Goal: Task Accomplishment & Management: Complete application form

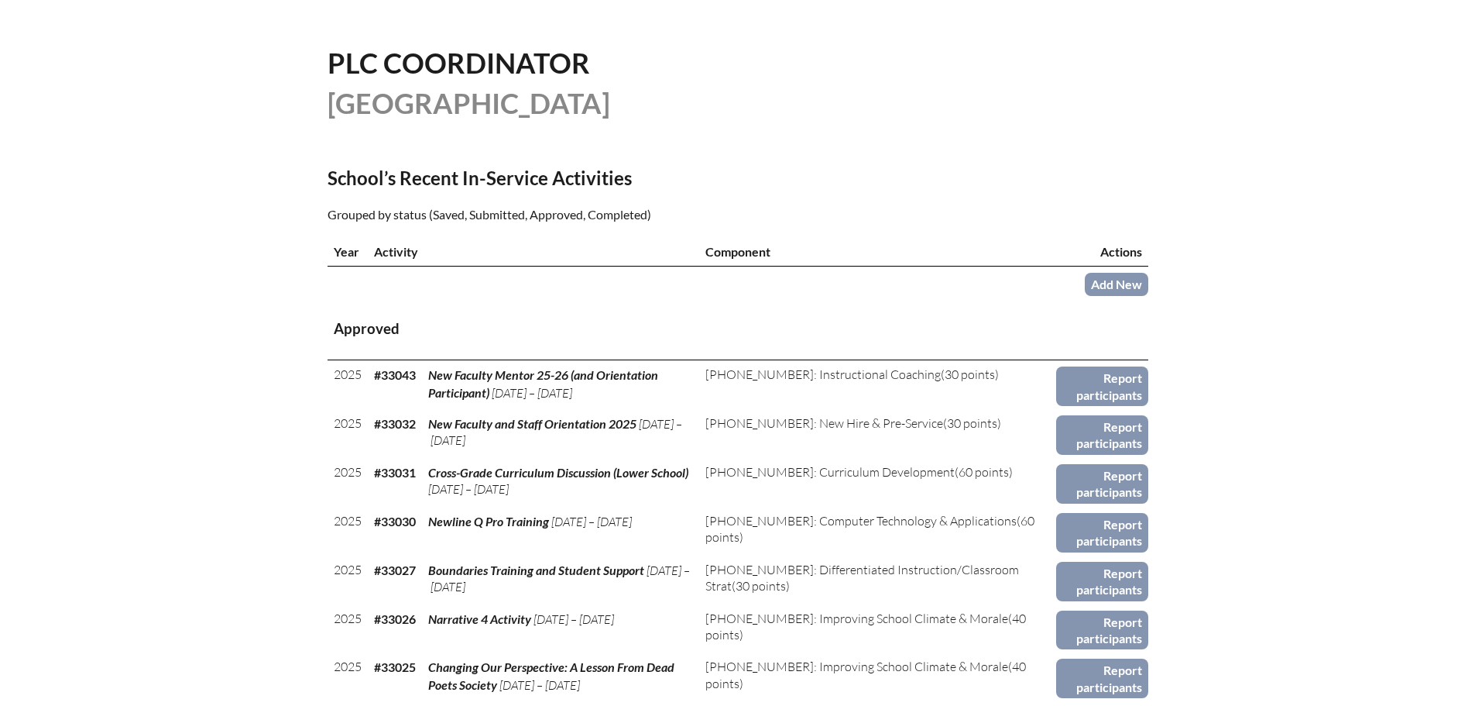
scroll to position [465, 0]
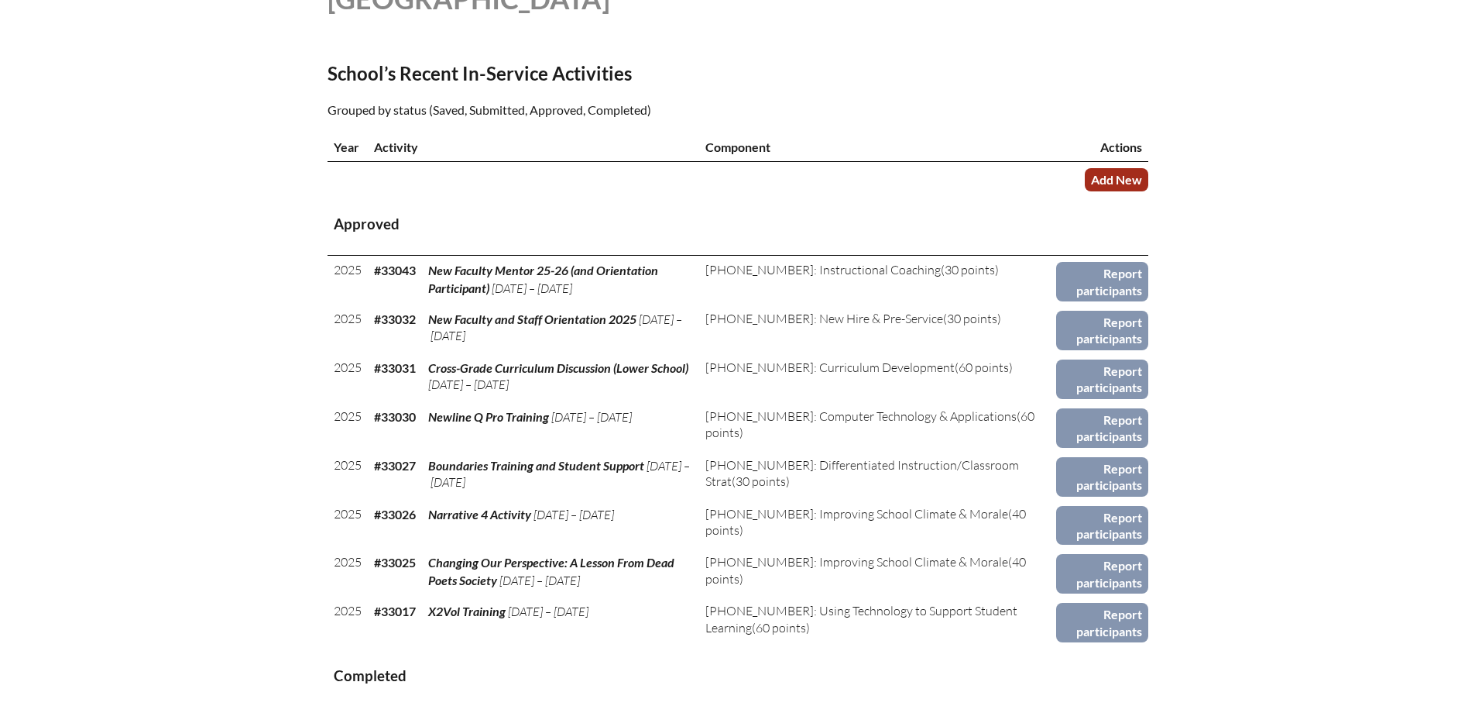
click at [1105, 177] on link "Add New" at bounding box center [1117, 179] width 64 height 22
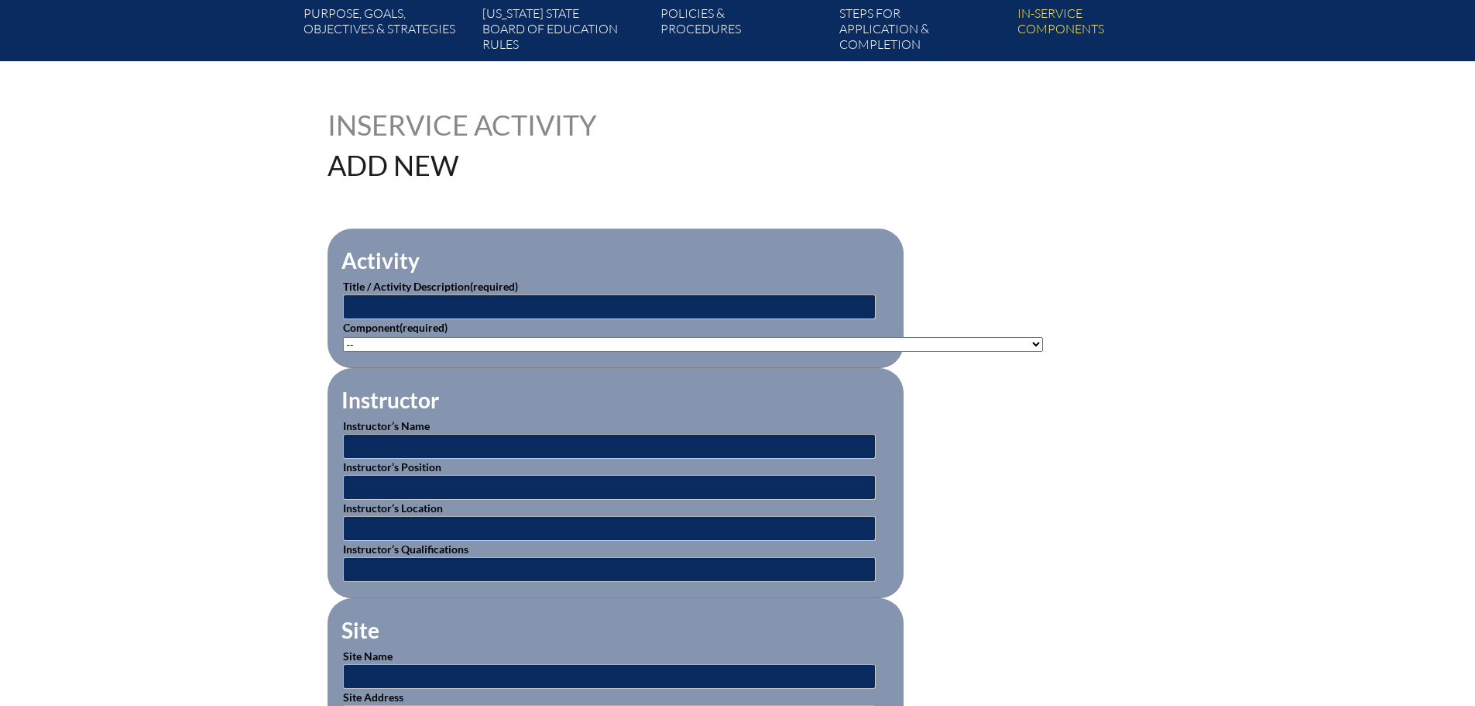
scroll to position [310, 0]
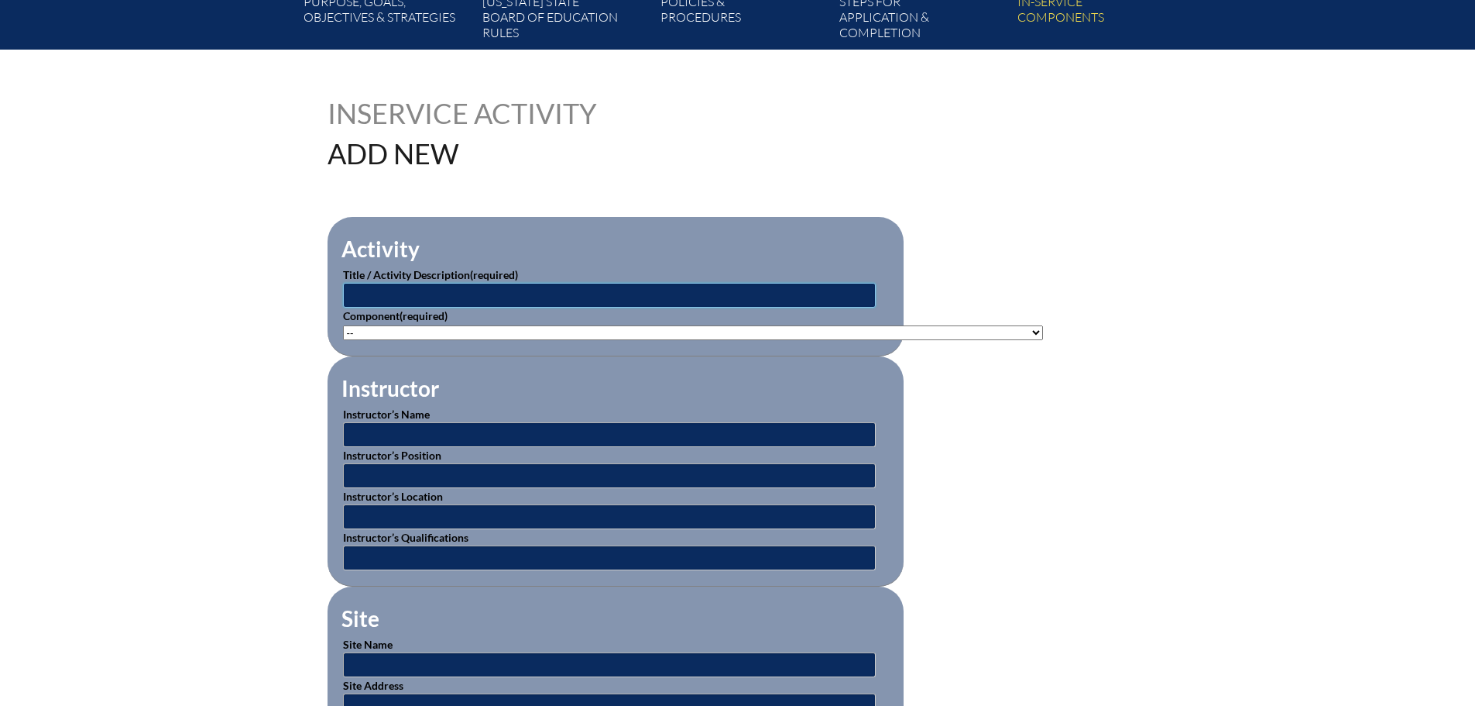
click at [531, 295] on input "text" at bounding box center [609, 295] width 533 height 25
type input "Notice Talk Act Training"
click at [486, 331] on select"]"] "-- 1-000-001: Appropriate Art Activities 1-000-002: Concept and Art Process for…" at bounding box center [693, 332] width 700 height 15
select select"]"] "139402"
click at [343, 325] on select"]"] "-- 1-000-001: Appropriate Art Activities 1-000-002: Concept and Art Process for…" at bounding box center [693, 332] width 700 height 15
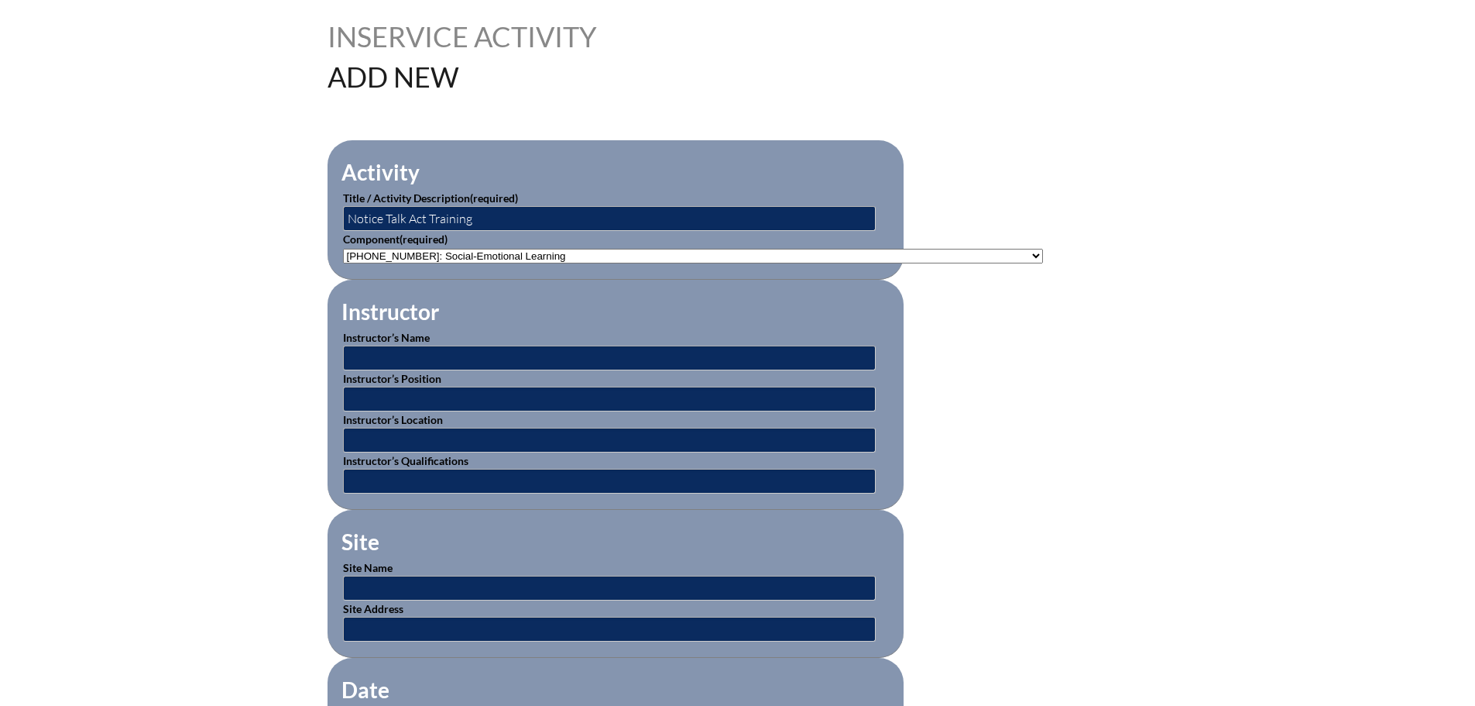
scroll to position [387, 0]
click at [462, 349] on input "text" at bounding box center [609, 357] width 533 height 25
type input "Evonne Clapper"
type input "Director of School Counseling"
type input "[GEOGRAPHIC_DATA]"
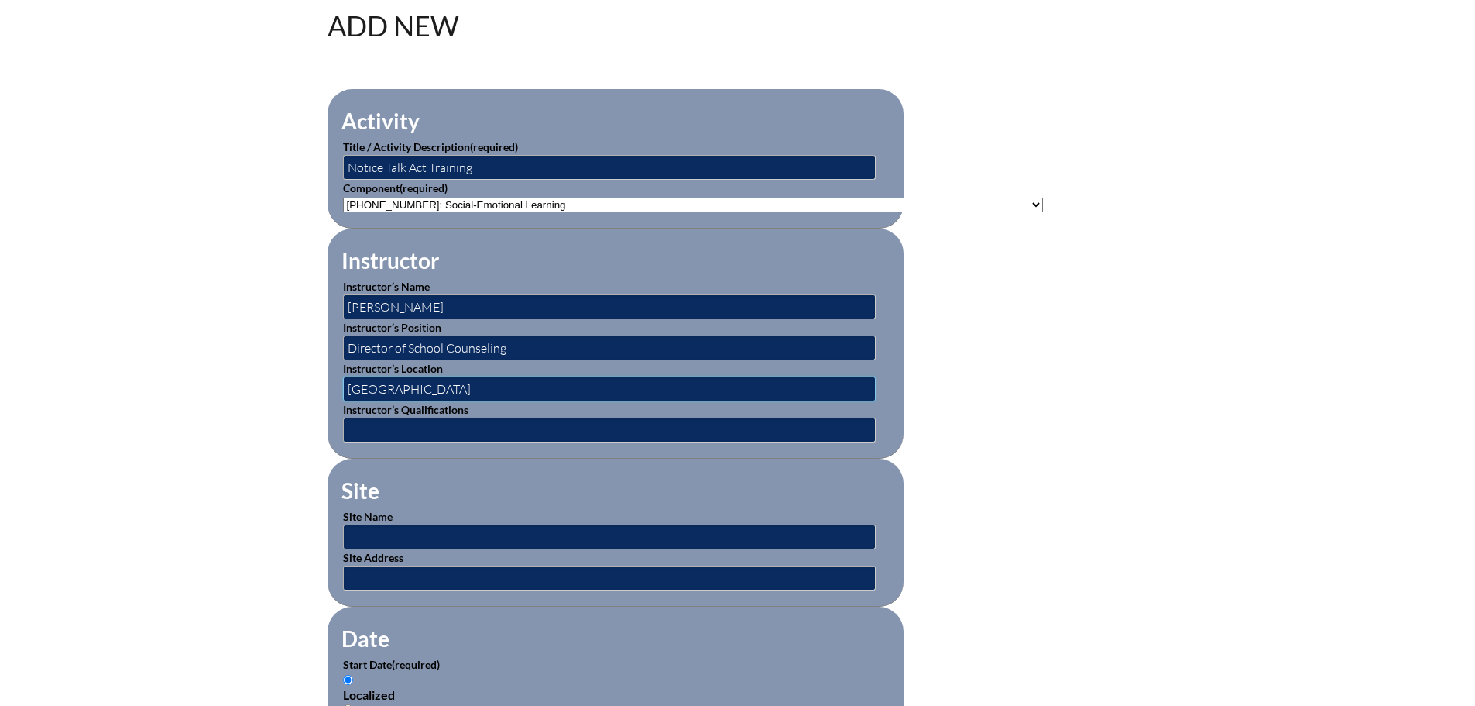
scroll to position [465, 0]
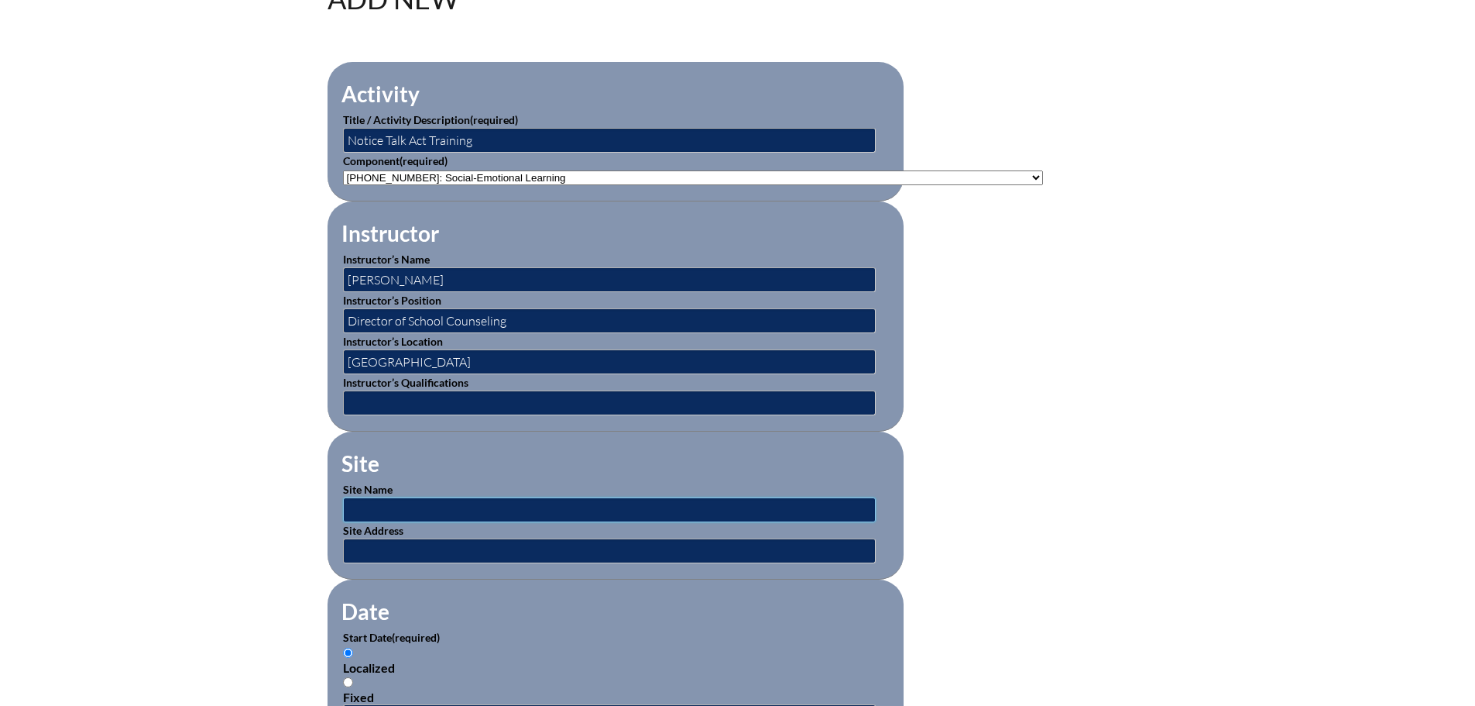
click at [454, 501] on input "text" at bounding box center [609, 509] width 533 height 25
type input "[GEOGRAPHIC_DATA]"
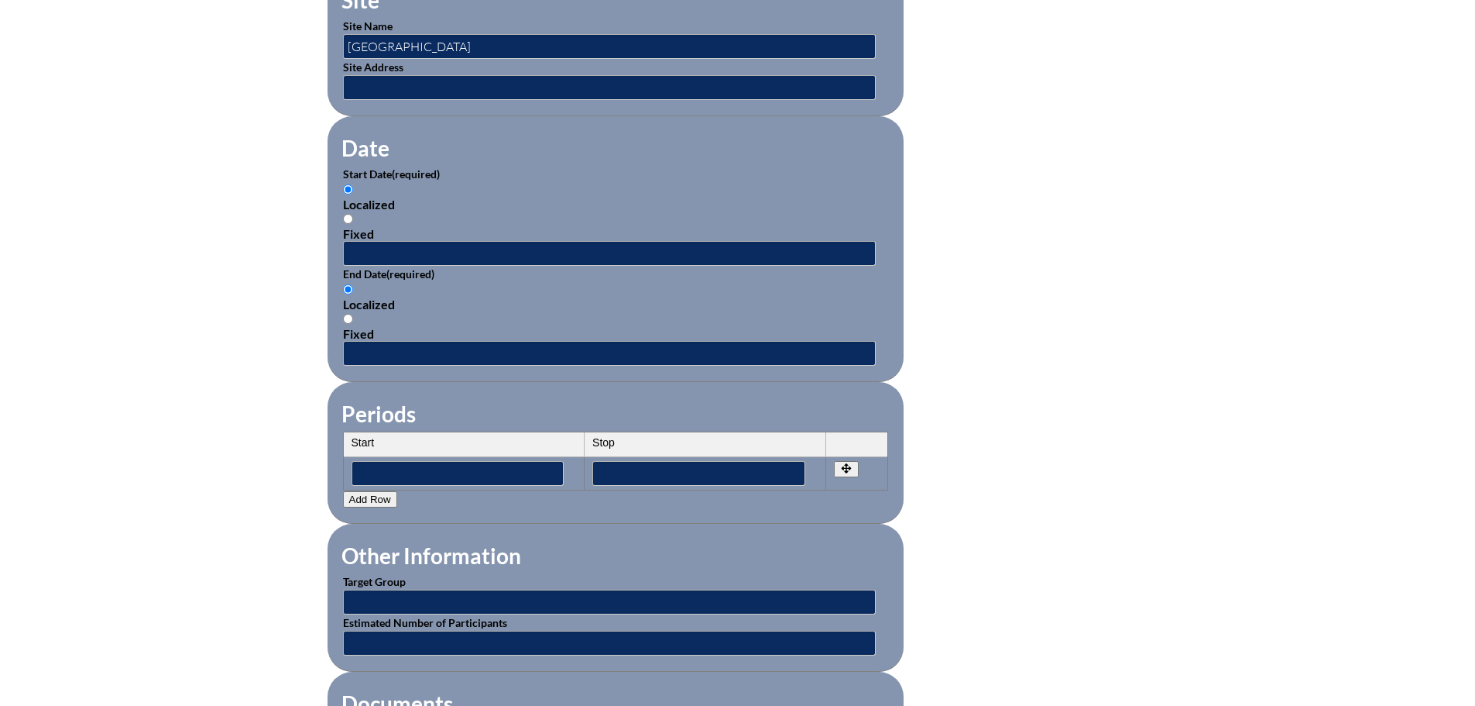
scroll to position [929, 0]
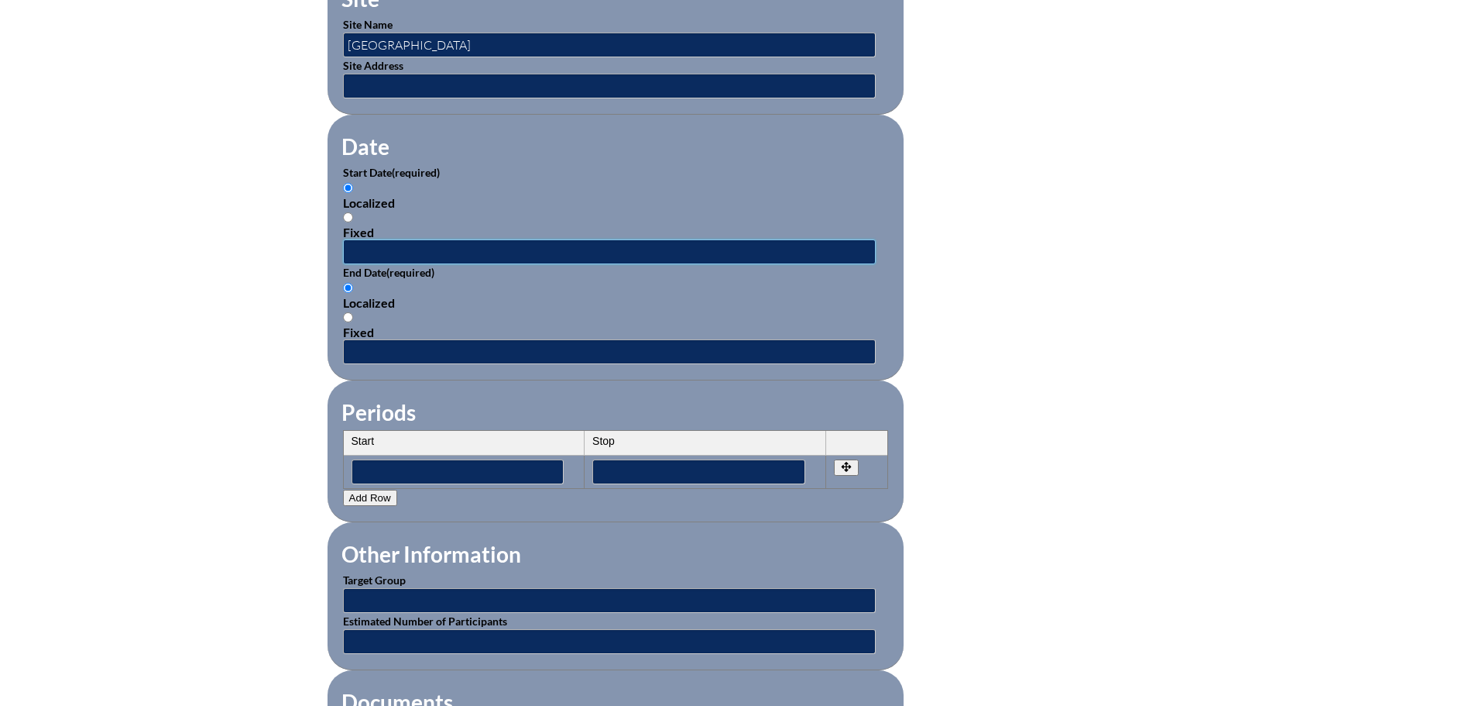
click at [416, 253] on input "text" at bounding box center [609, 251] width 533 height 25
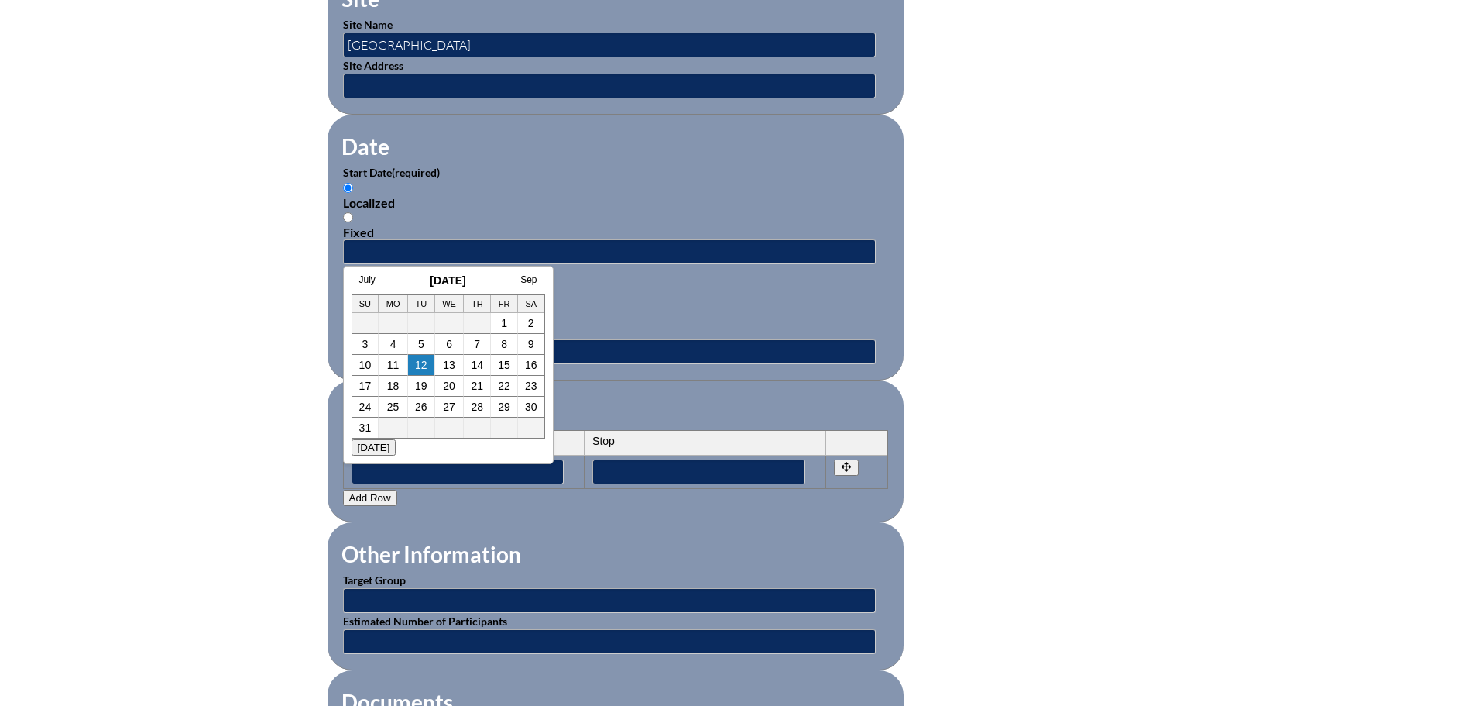
click at [382, 269] on div "July August 2025 Sep Su Mo Tu We Th Fr Sa 1 2 3 4 5 6 7 8 9 10 11 12 13 14 15 1…" at bounding box center [448, 365] width 211 height 198
click at [501, 338] on link "8" at bounding box center [504, 344] width 6 height 12
type input "2025-08-08 5:07 AM"
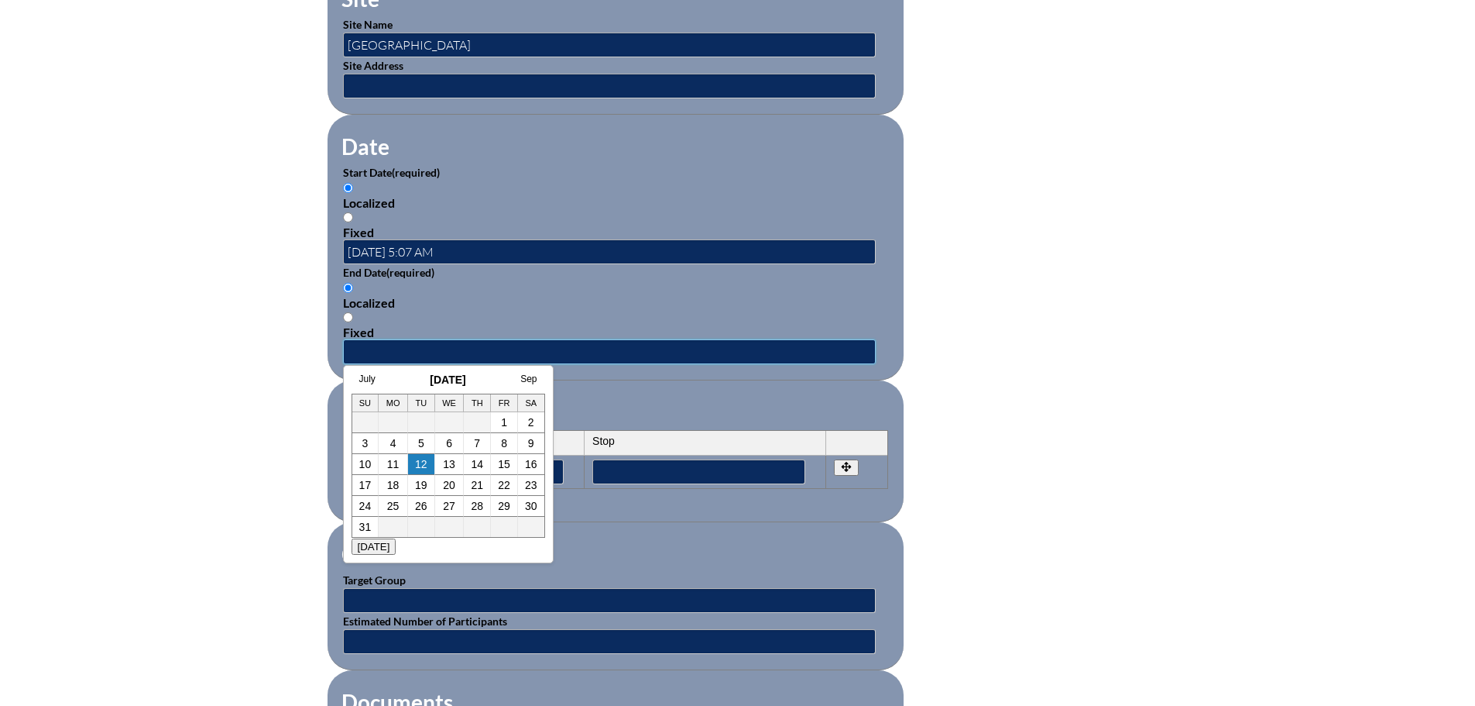
click at [476, 339] on input "text" at bounding box center [609, 351] width 533 height 25
click at [394, 379] on h3 "August 2025" at bounding box center [449, 379] width 194 height 12
click at [500, 443] on td "8" at bounding box center [504, 443] width 27 height 21
click at [501, 440] on link "8" at bounding box center [504, 443] width 6 height 12
type input "2025-08-08 5:07 AM"
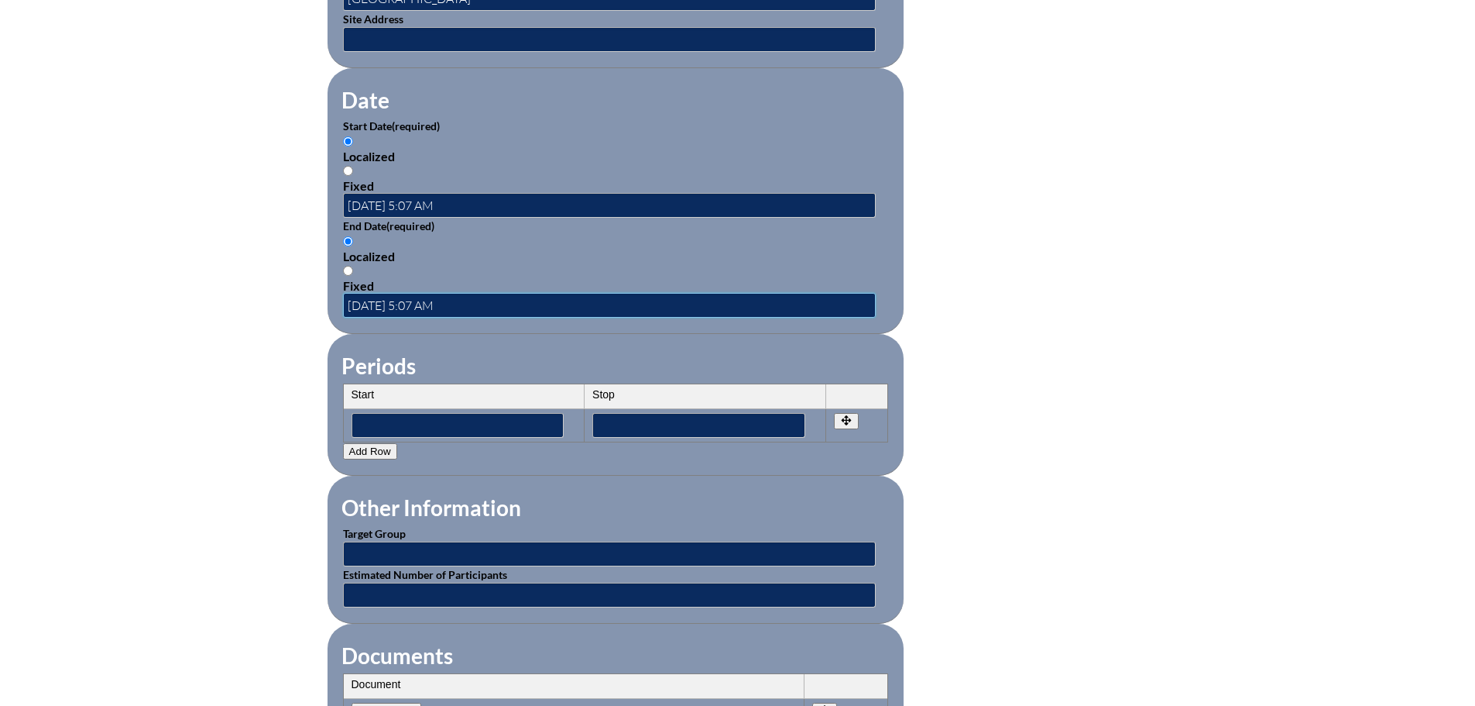
scroll to position [1084, 0]
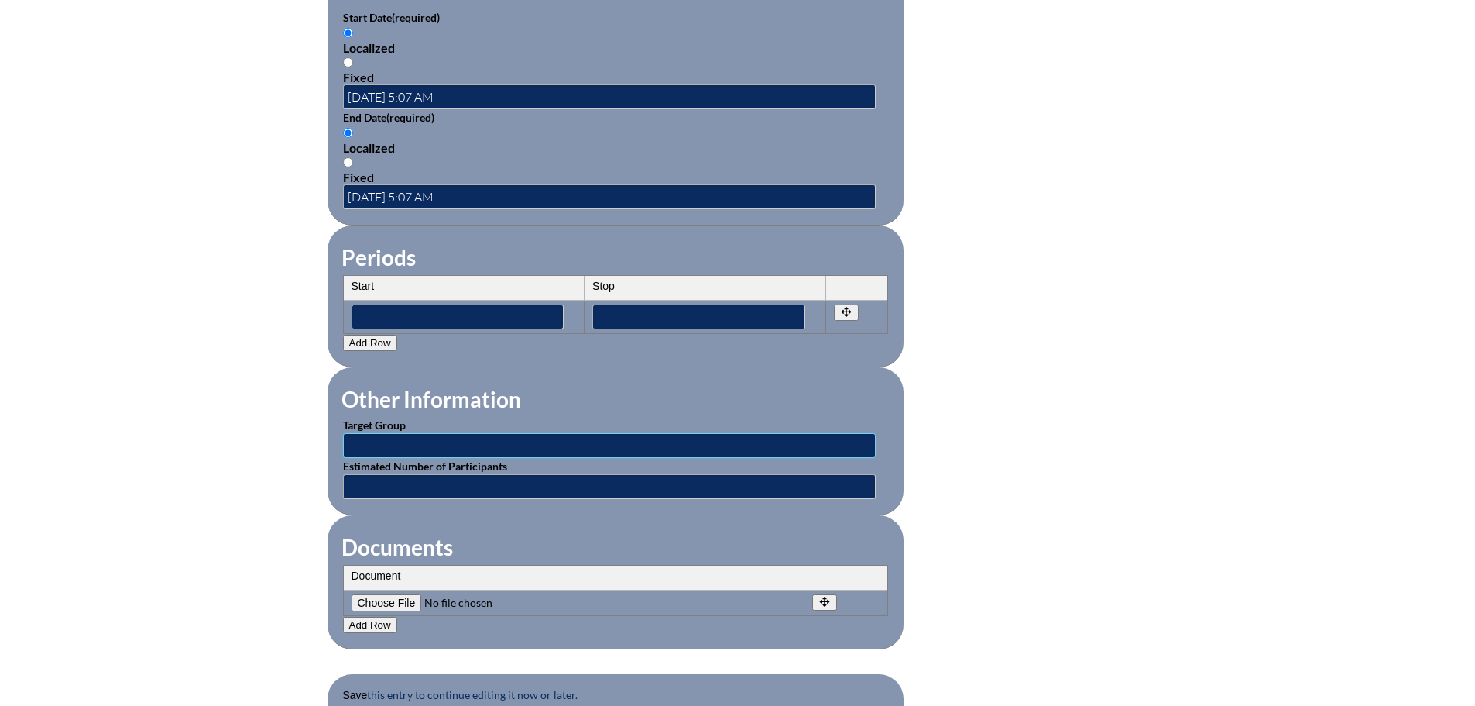
click at [465, 433] on input "text" at bounding box center [609, 445] width 533 height 25
type input "Classroom Teachers"
click at [405, 594] on input"] "file" at bounding box center [457, 602] width 211 height 17
type input"] "C:\fakepath\NTA Handouts.pdf"
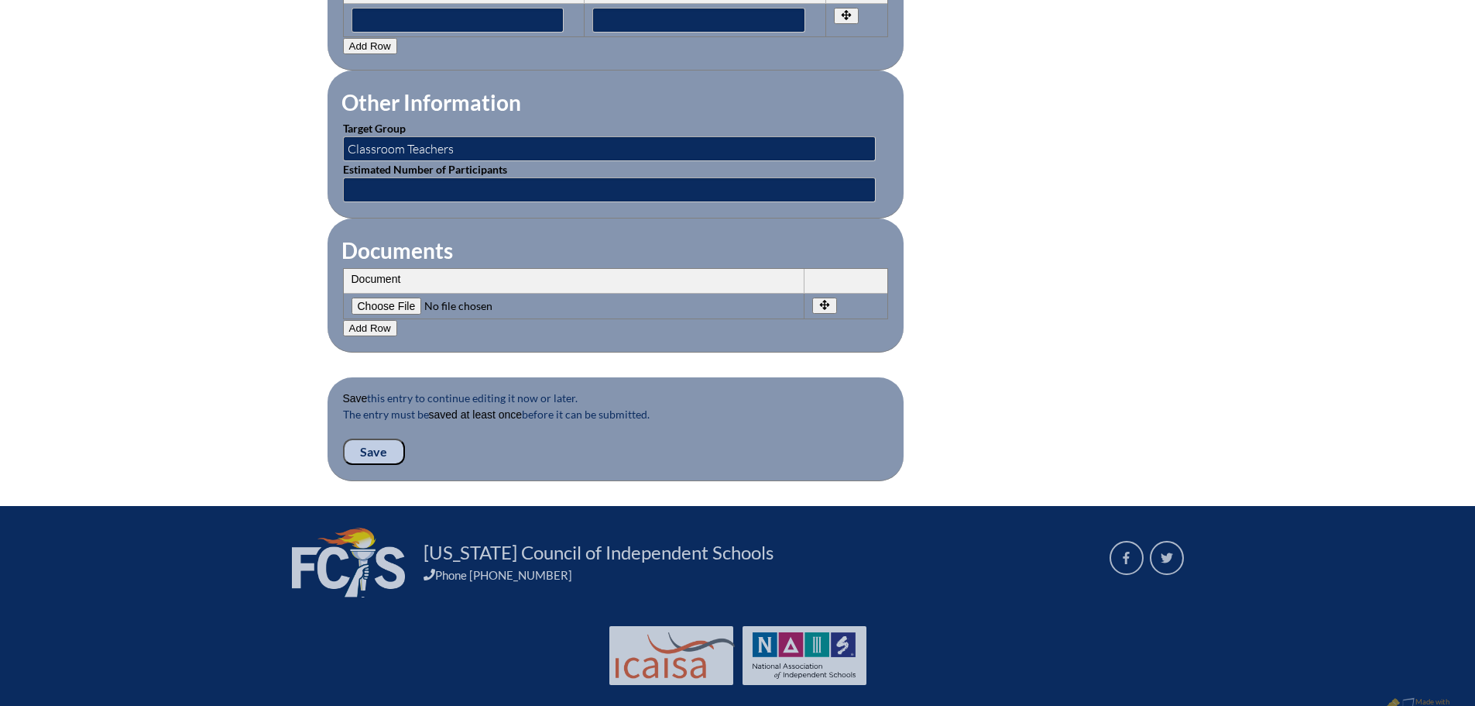
scroll to position [1394, 0]
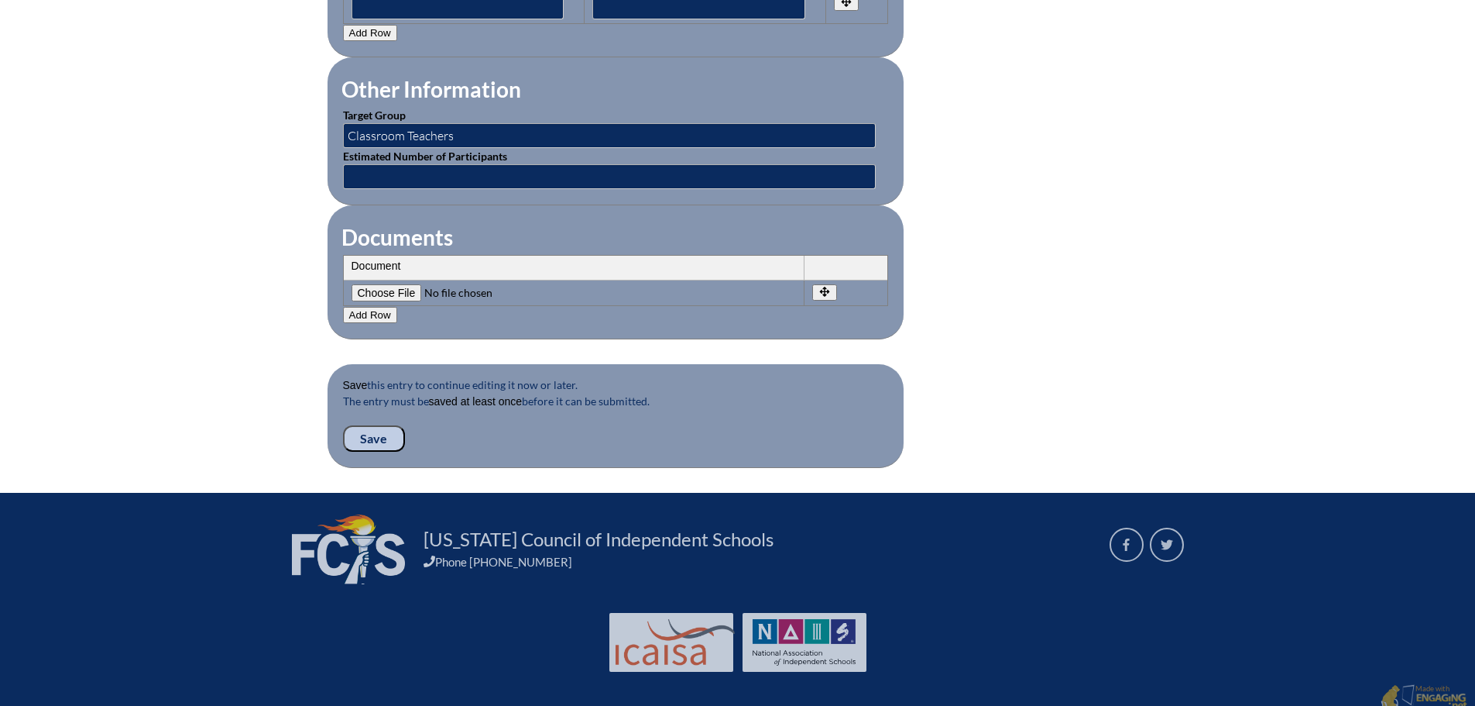
click at [370, 425] on input "Save" at bounding box center [374, 438] width 62 height 26
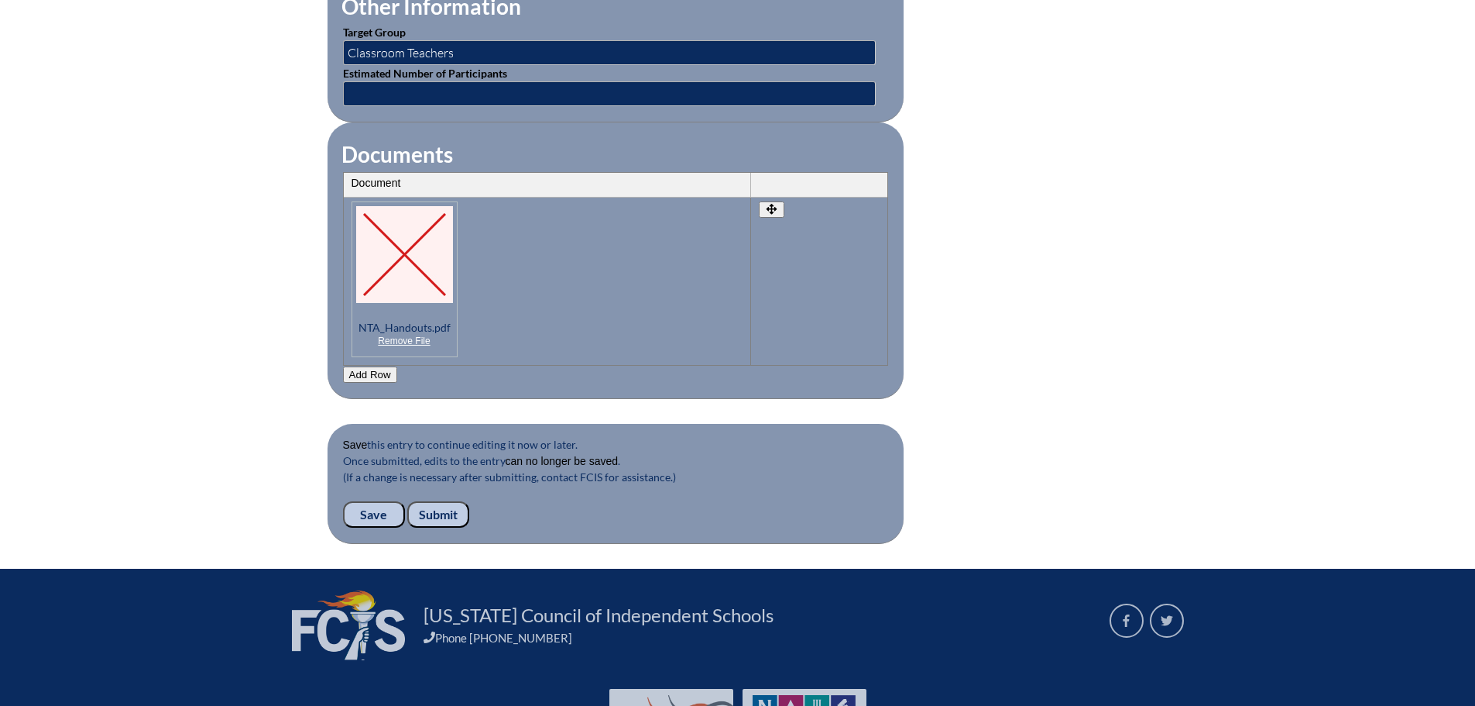
scroll to position [1549, 0]
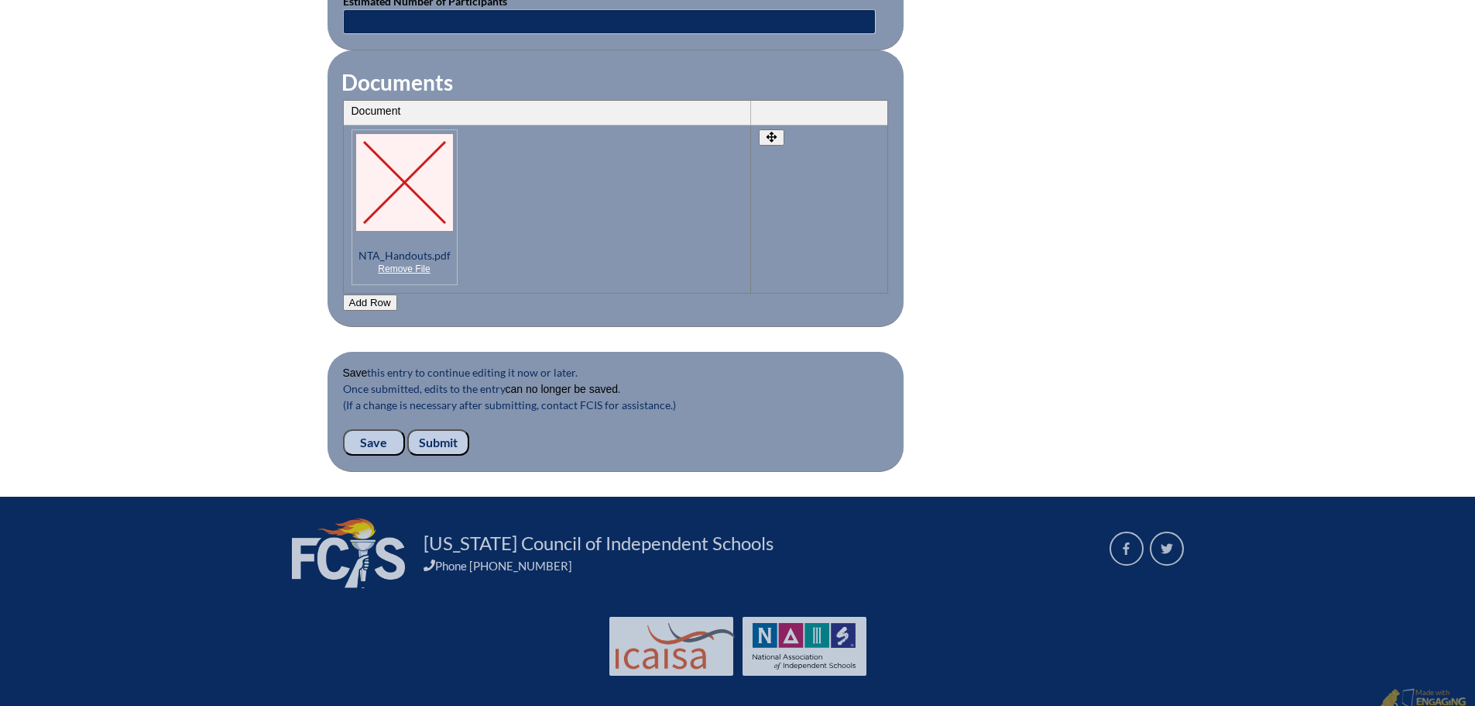
click at [444, 429] on input "Submit" at bounding box center [438, 442] width 62 height 26
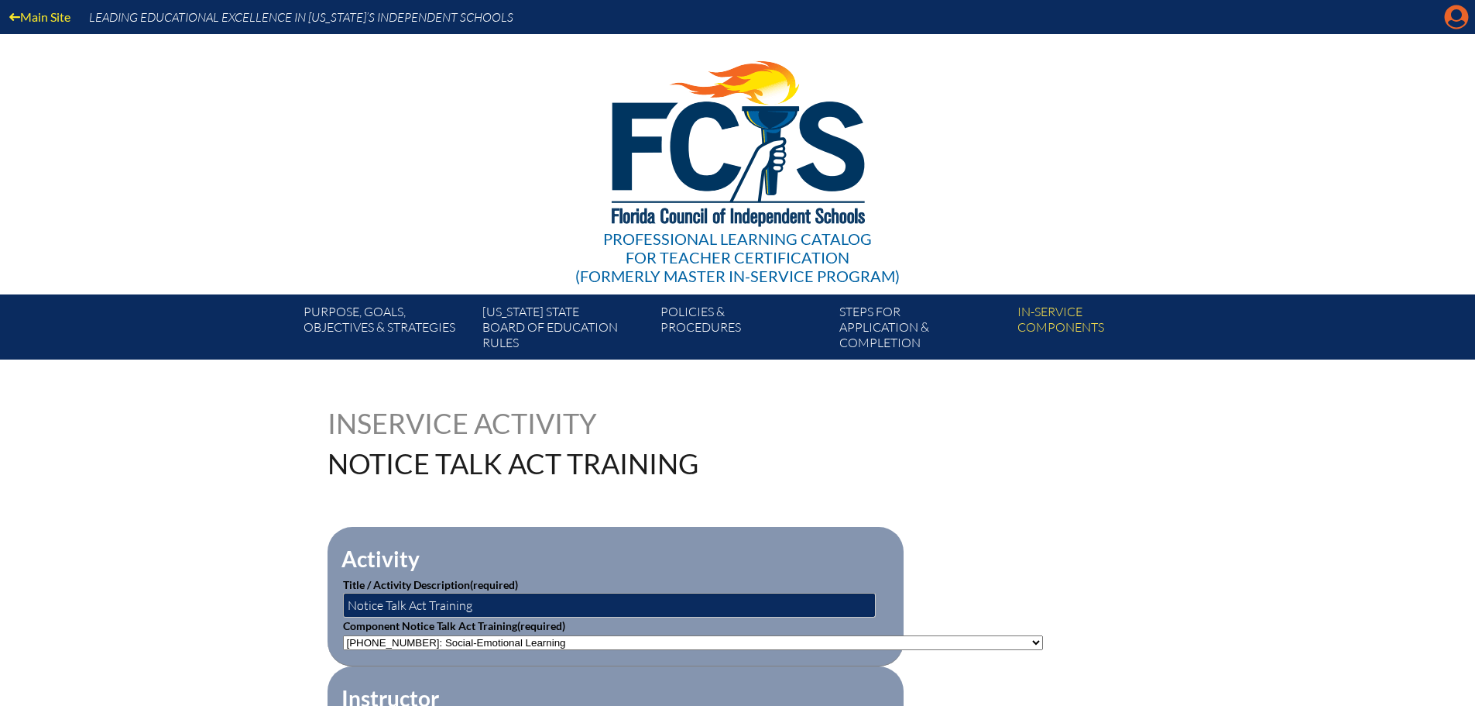
click at [1451, 15] on icon at bounding box center [1457, 17] width 24 height 24
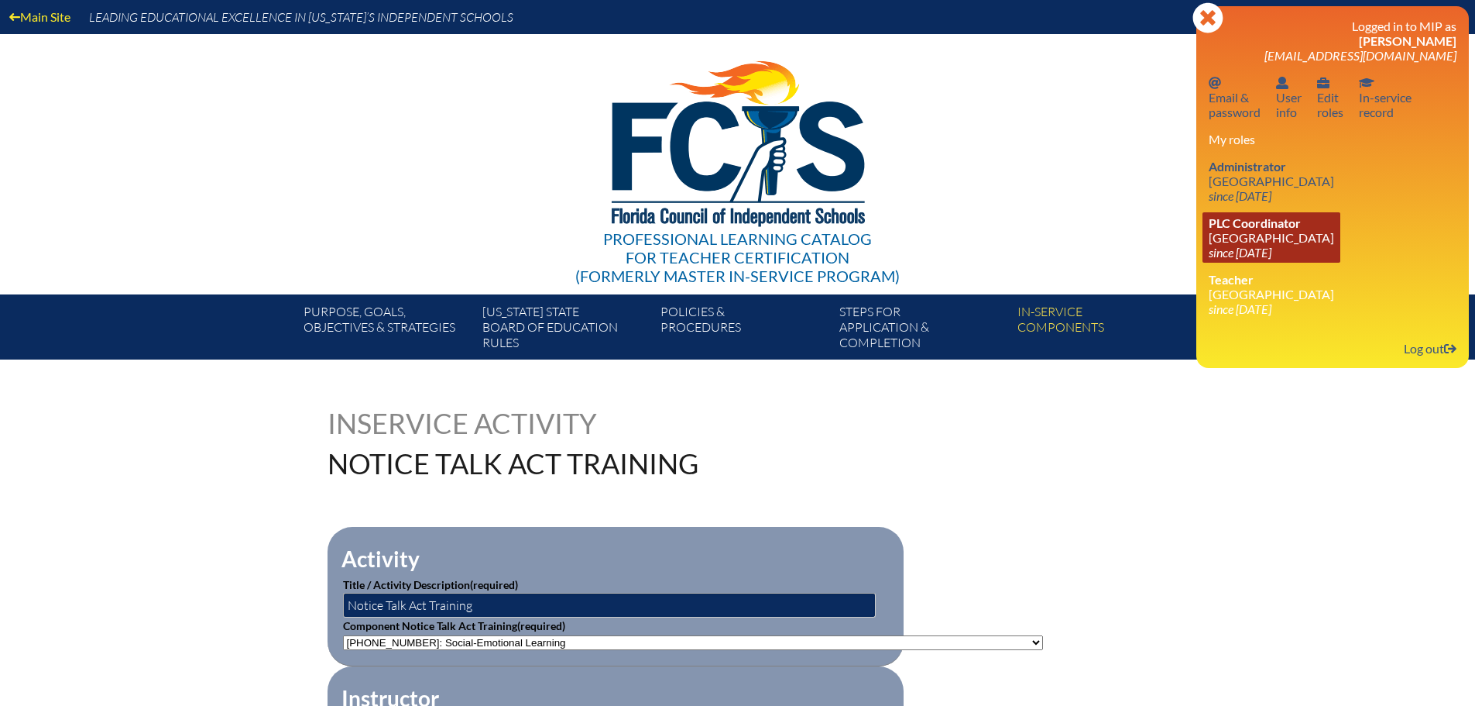
click at [1283, 232] on link "PLC Coordinator [GEOGRAPHIC_DATA] since [DATE]" at bounding box center [1272, 237] width 138 height 50
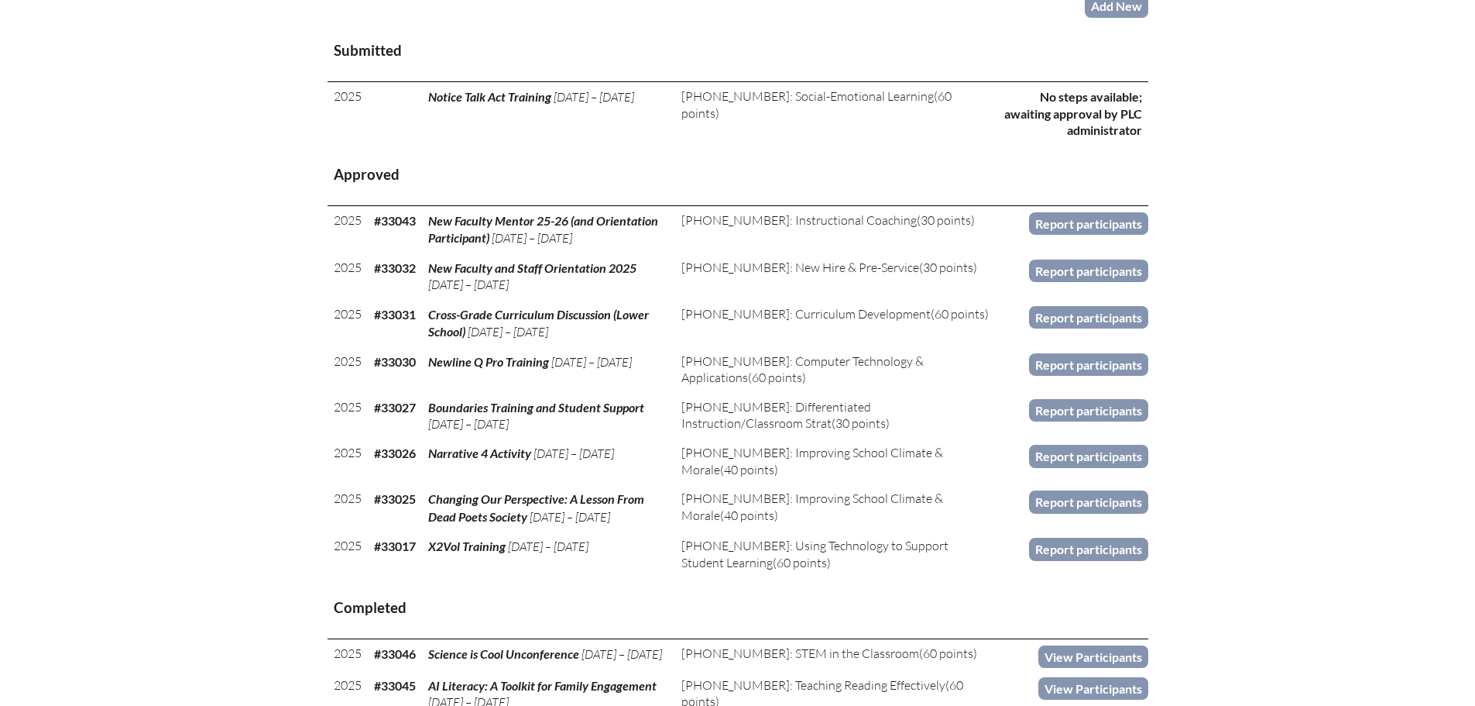
scroll to position [774, 0]
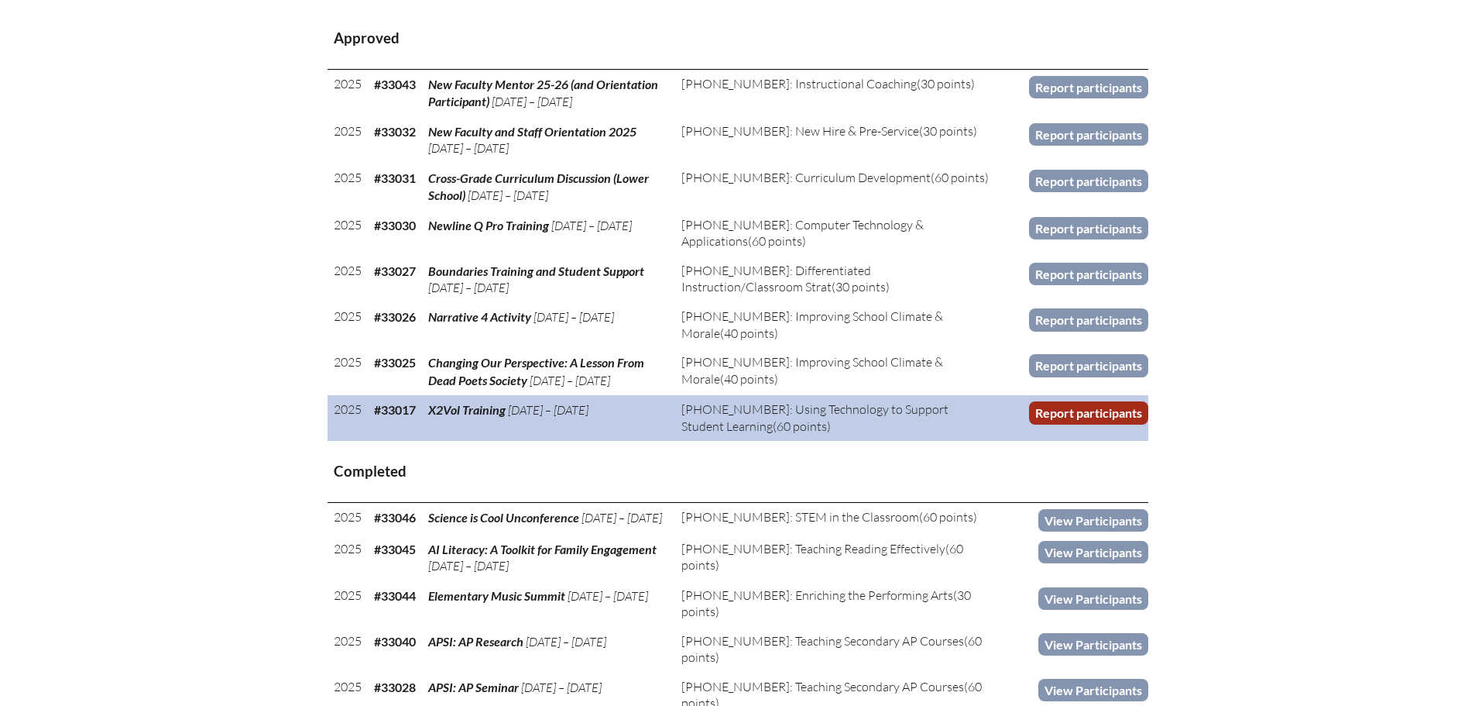
click at [1116, 401] on link "Report participants" at bounding box center [1088, 412] width 119 height 22
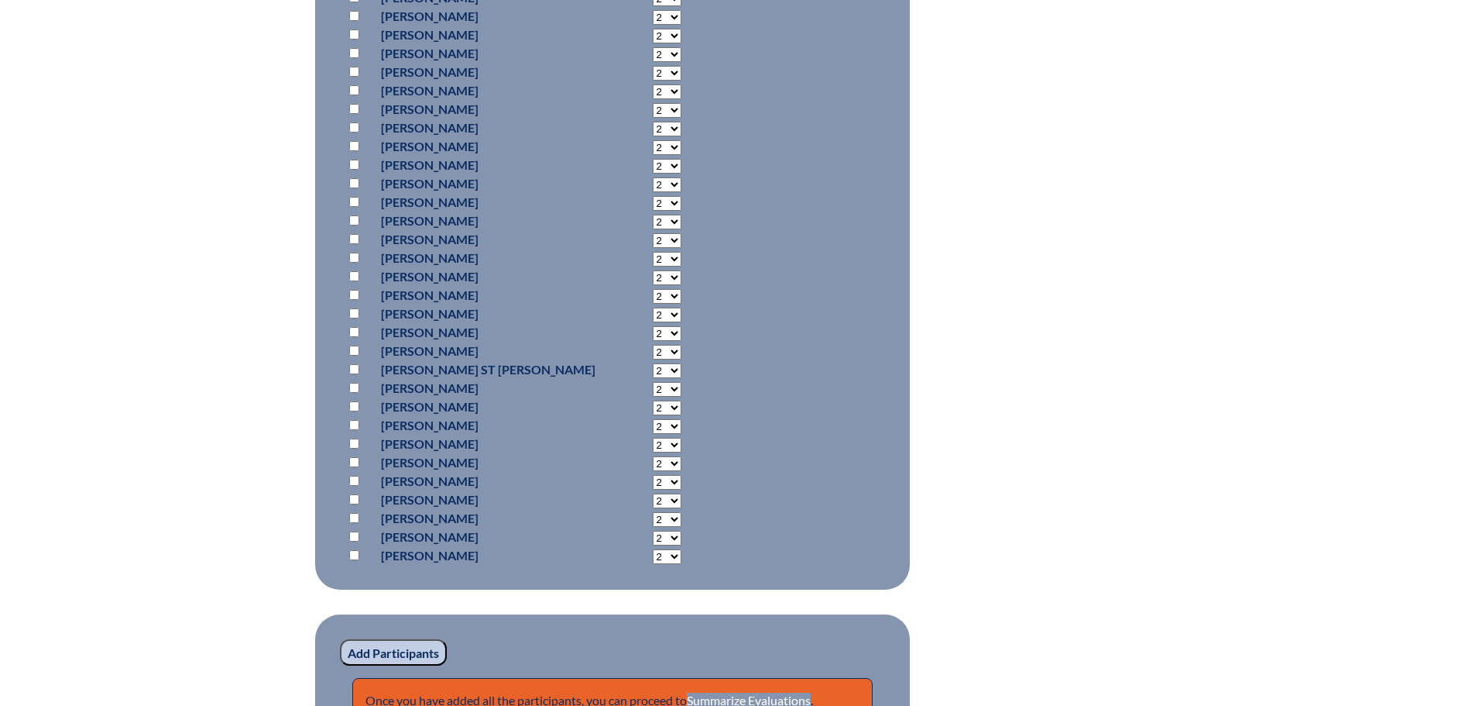
scroll to position [1162, 0]
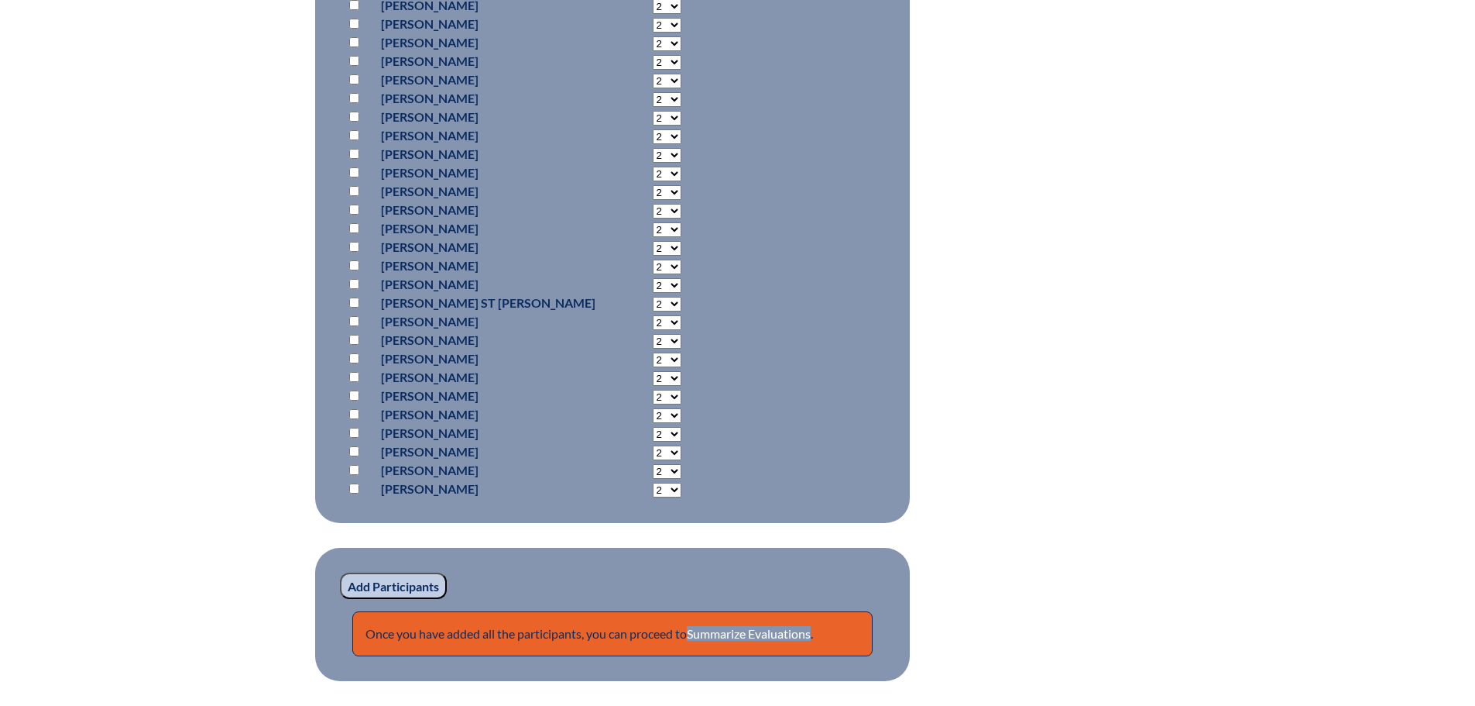
click at [355, 224] on input "checkbox" at bounding box center [354, 228] width 10 height 10
checkbox input "true"
click at [402, 582] on input "Add Participants" at bounding box center [393, 585] width 107 height 26
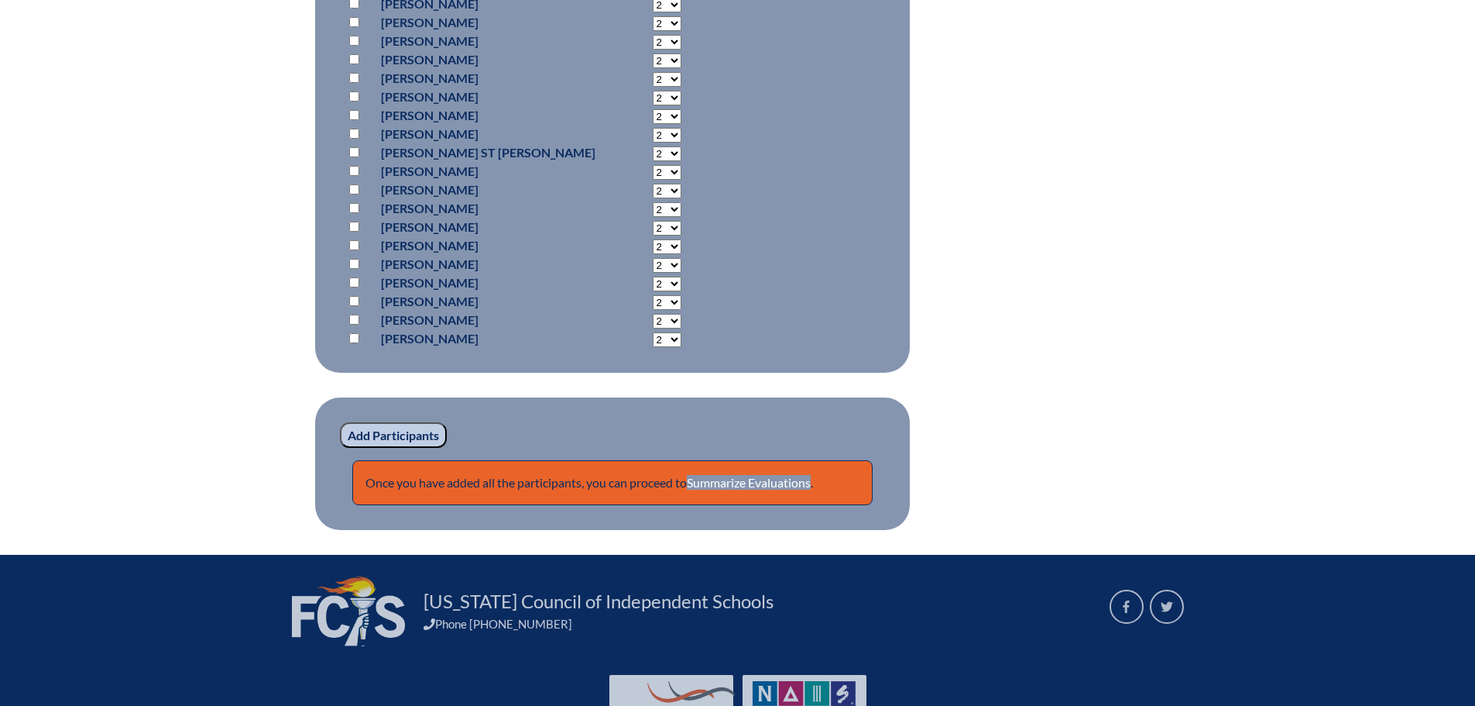
scroll to position [1413, 0]
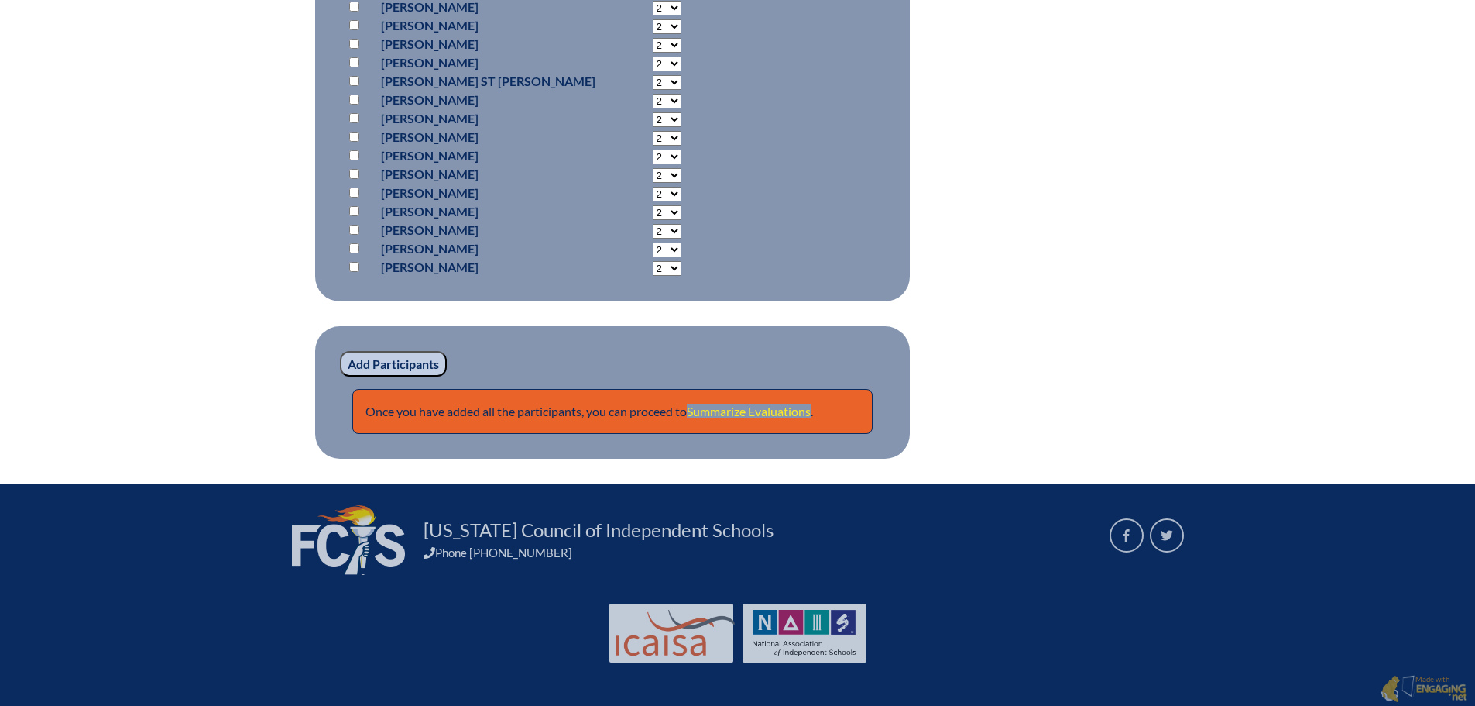
click at [776, 409] on link "Summarize Evaluations" at bounding box center [749, 411] width 124 height 15
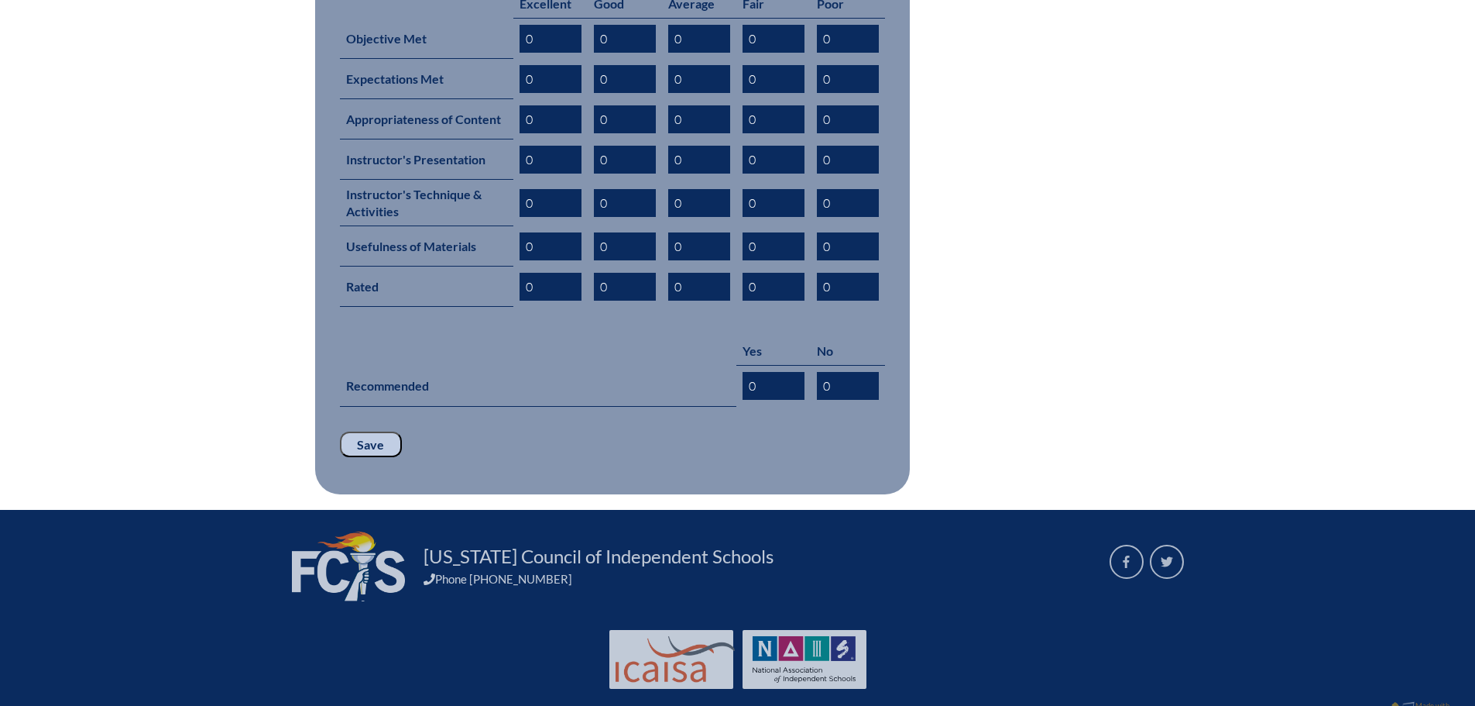
scroll to position [746, 0]
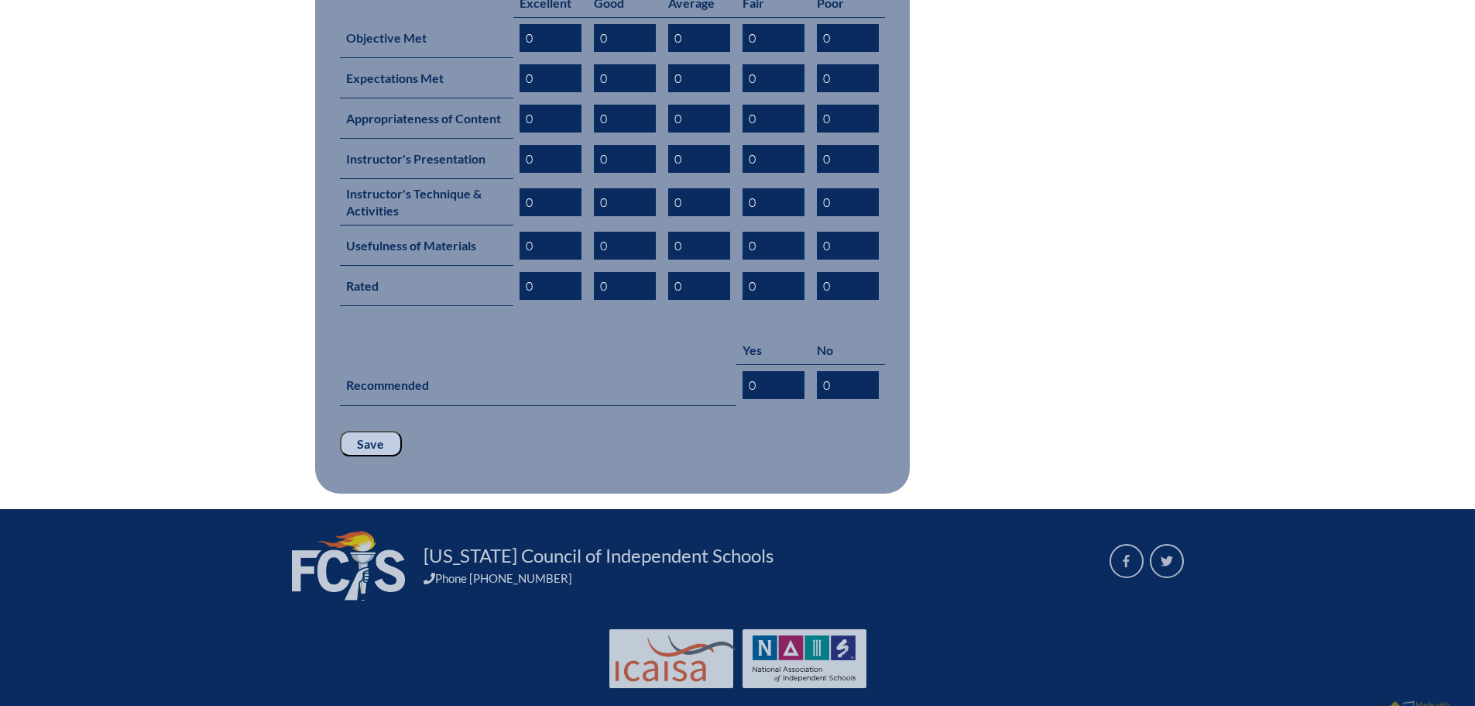
click at [373, 431] on input "Save" at bounding box center [371, 444] width 62 height 26
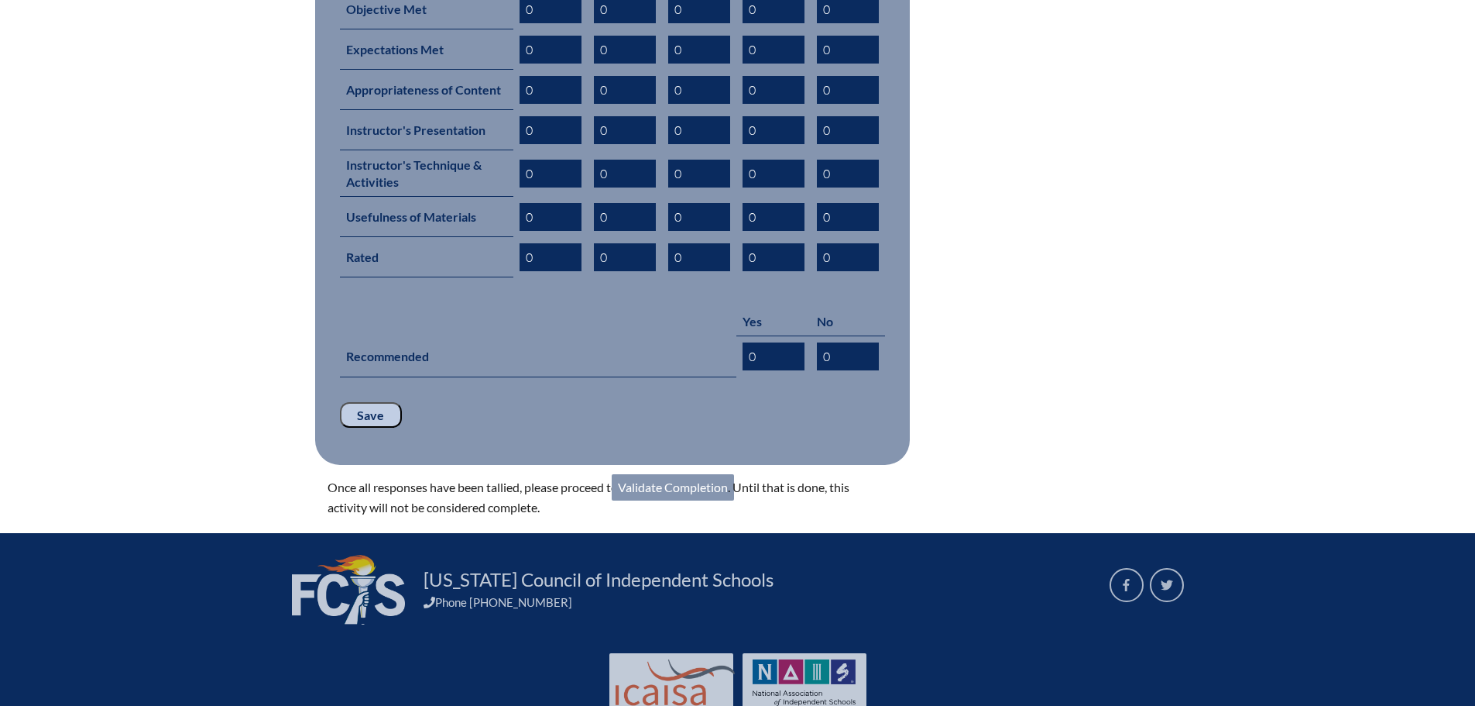
scroll to position [798, 0]
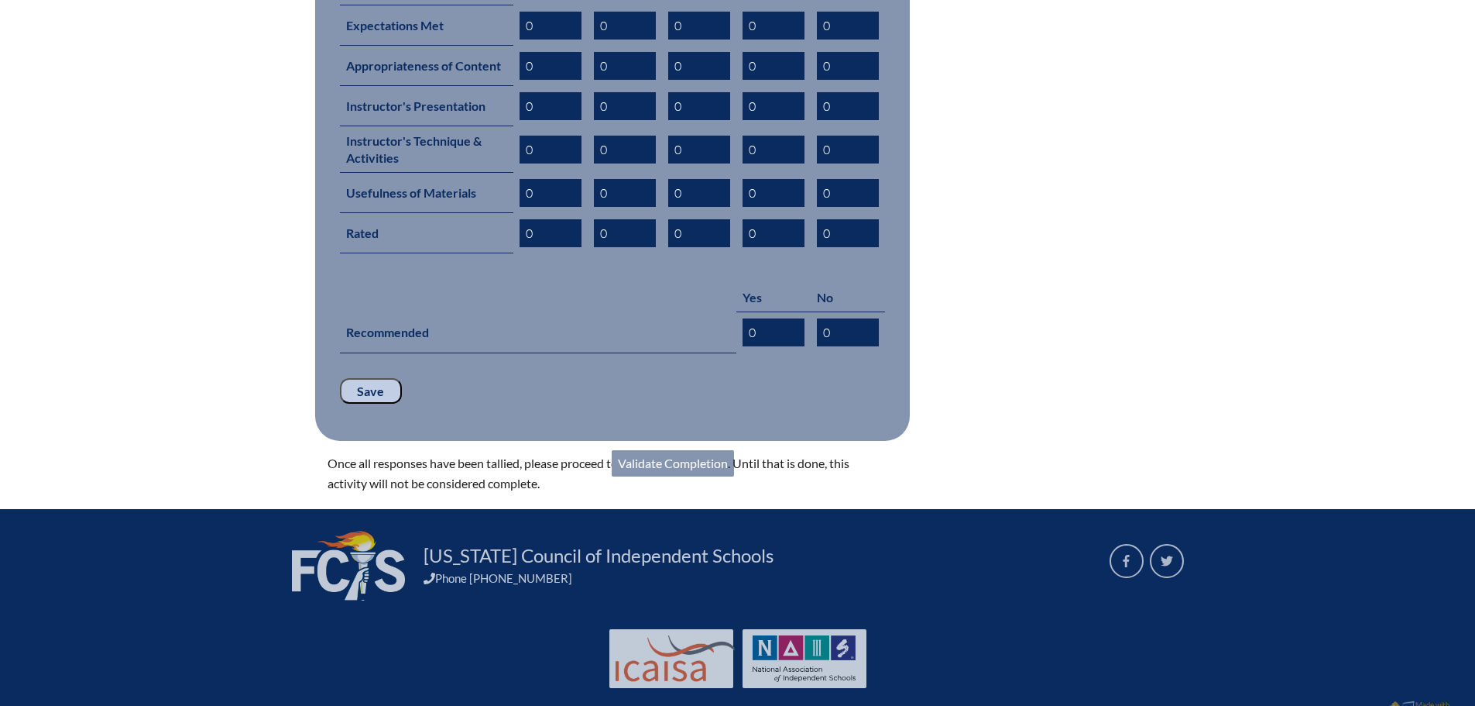
drag, startPoint x: 680, startPoint y: 430, endPoint x: 690, endPoint y: 430, distance: 10.1
click at [682, 450] on link "Validate Completion" at bounding box center [673, 463] width 122 height 26
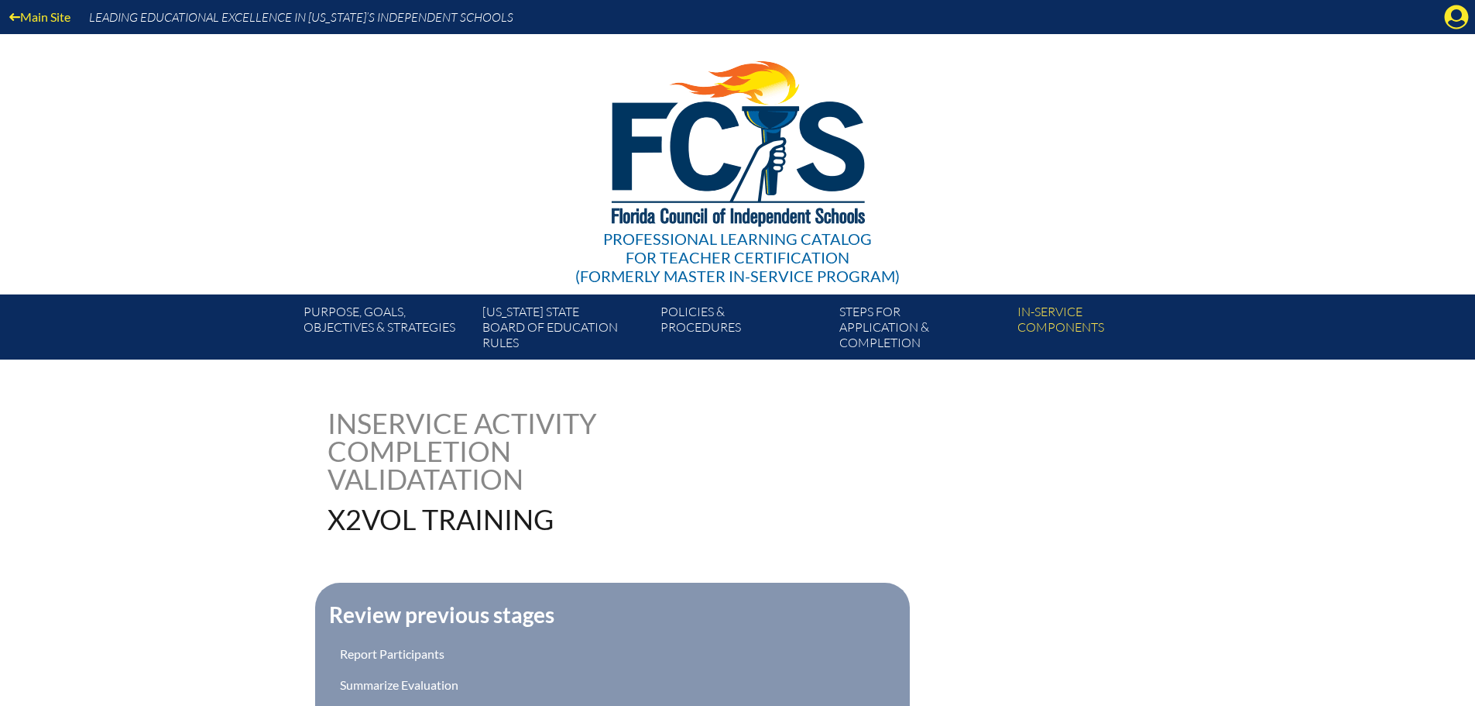
scroll to position [373, 0]
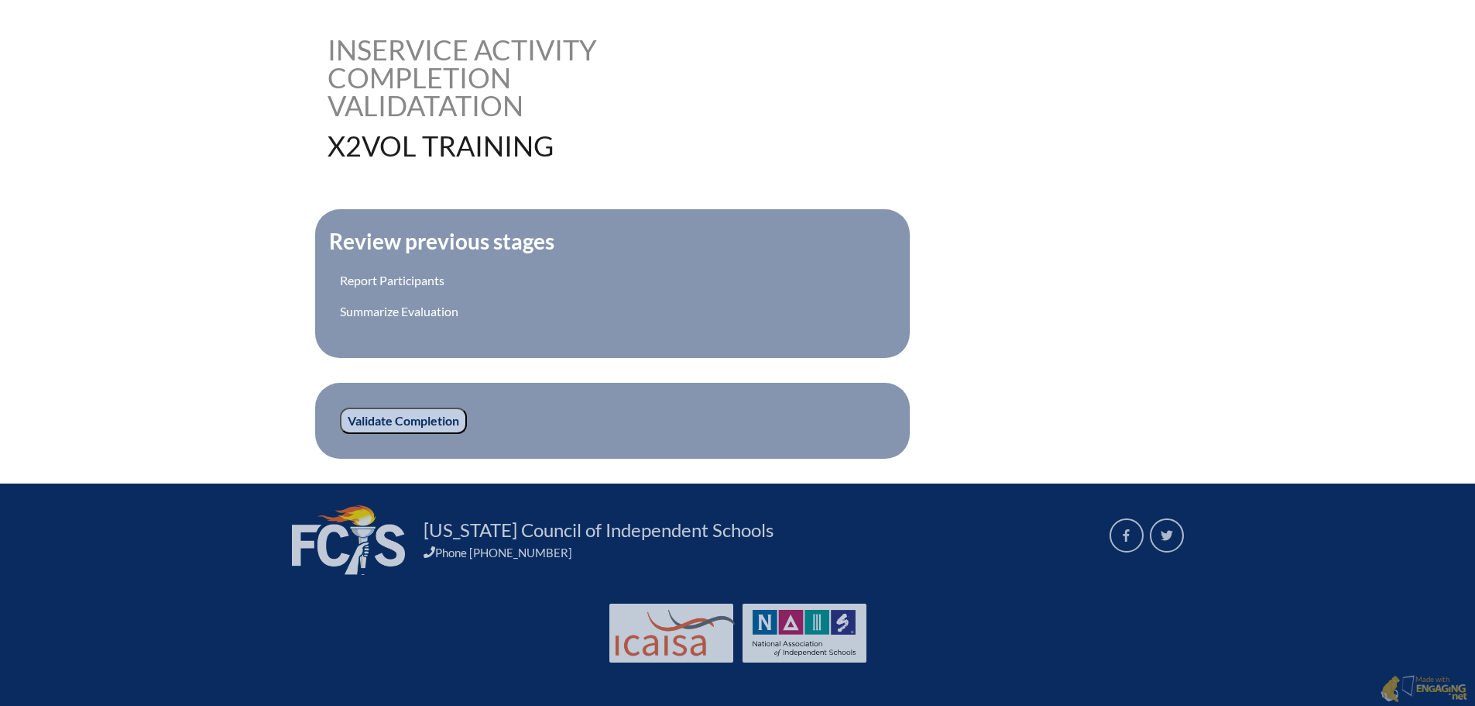
click at [402, 417] on input "Validate Completion" at bounding box center [403, 420] width 127 height 26
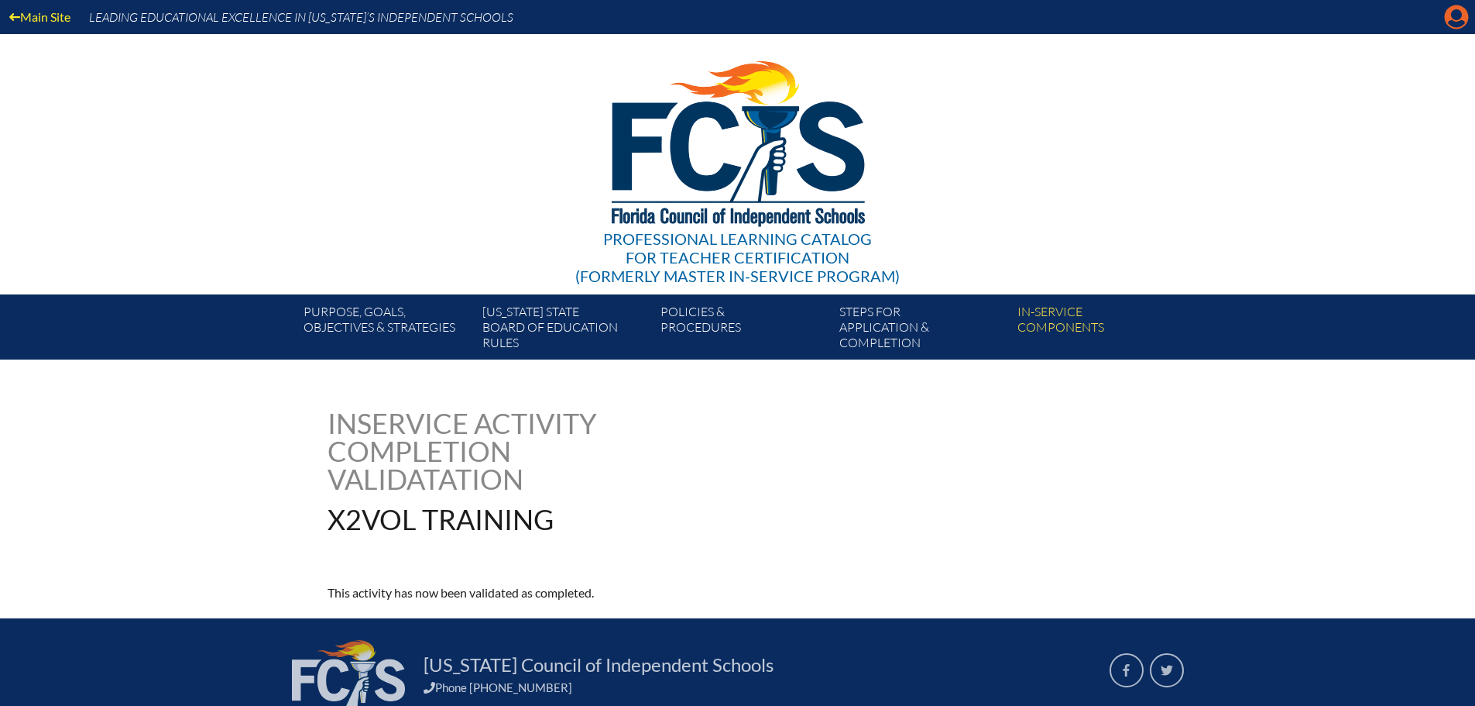
click at [1449, 11] on icon at bounding box center [1457, 17] width 24 height 24
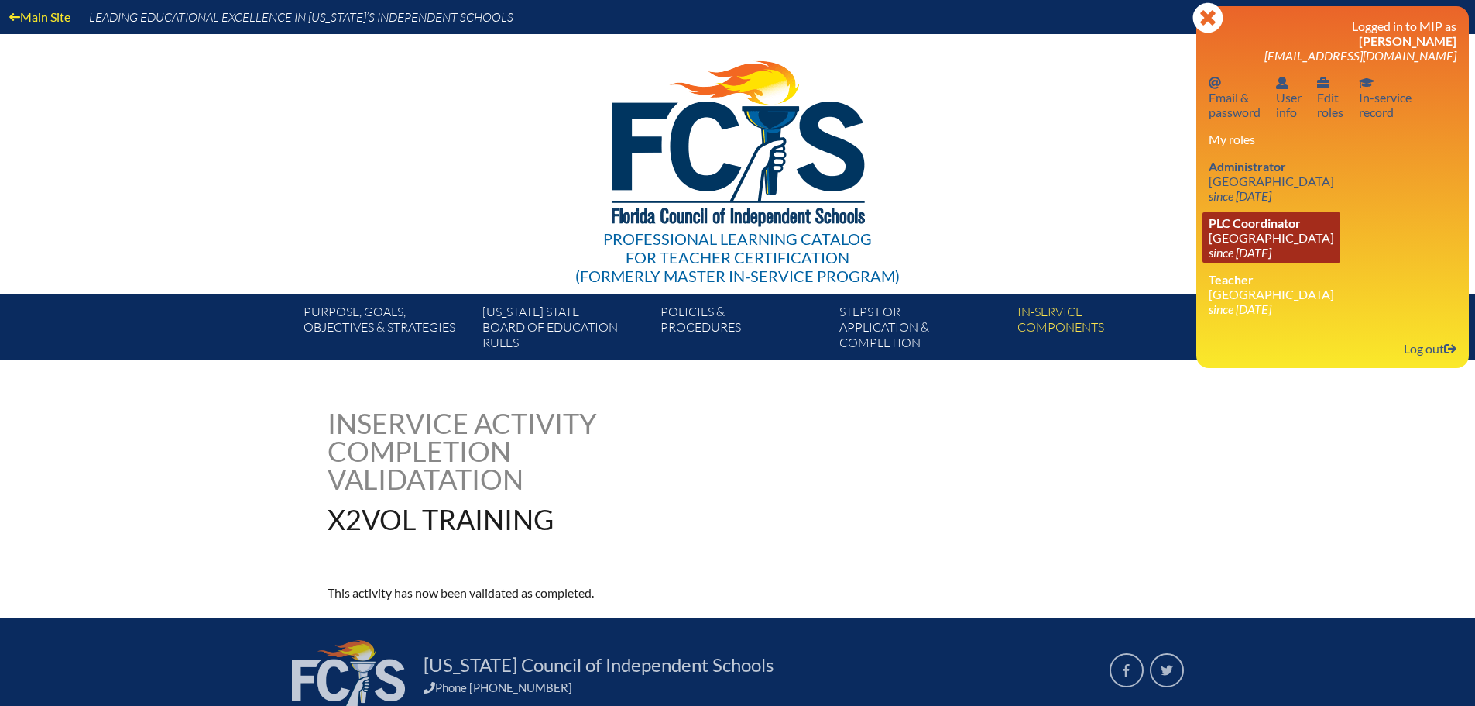
click at [1276, 238] on link "PLC Coordinator [GEOGRAPHIC_DATA] since [DATE]" at bounding box center [1272, 237] width 138 height 50
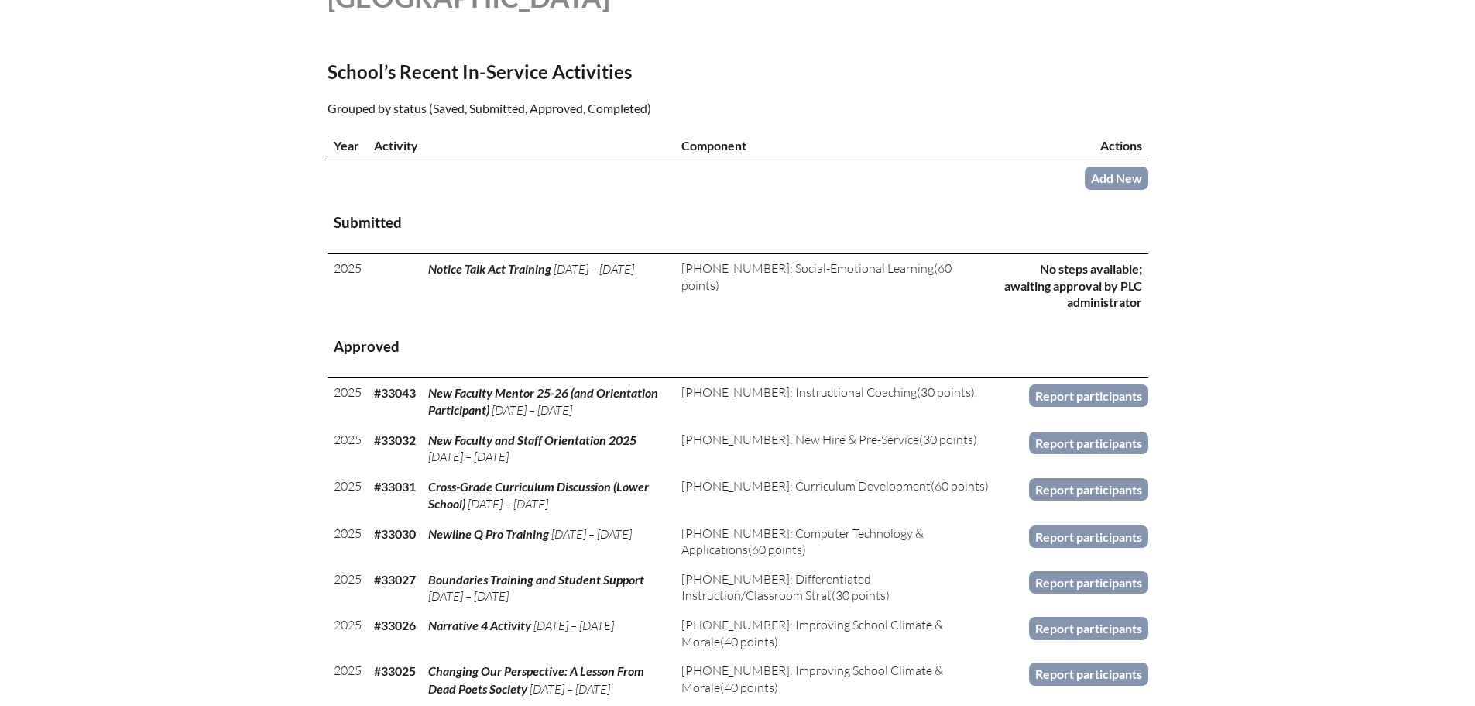
scroll to position [232, 0]
